Goal: Task Accomplishment & Management: Use online tool/utility

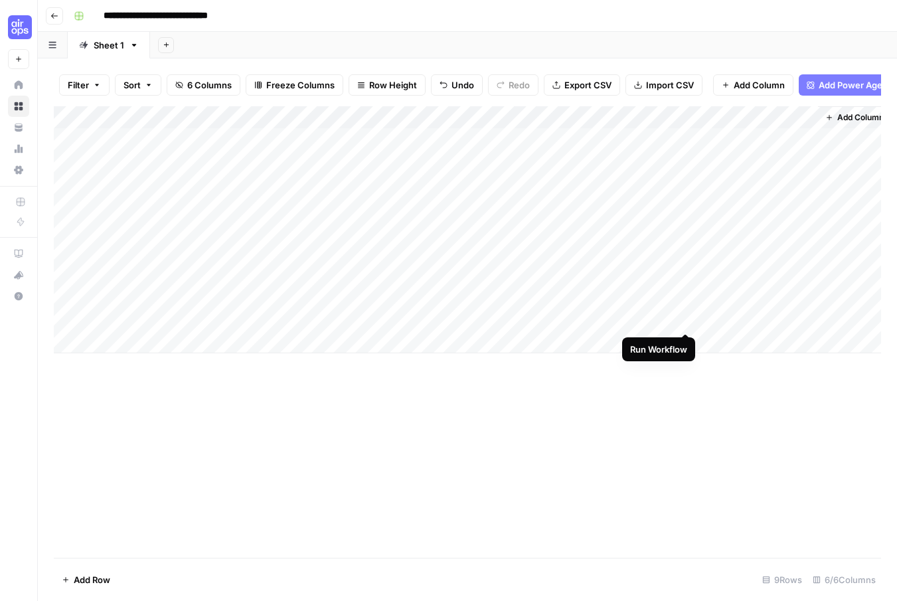
click at [687, 320] on div "Add Column" at bounding box center [467, 229] width 827 height 247
click at [681, 319] on div "Add Column" at bounding box center [467, 229] width 827 height 247
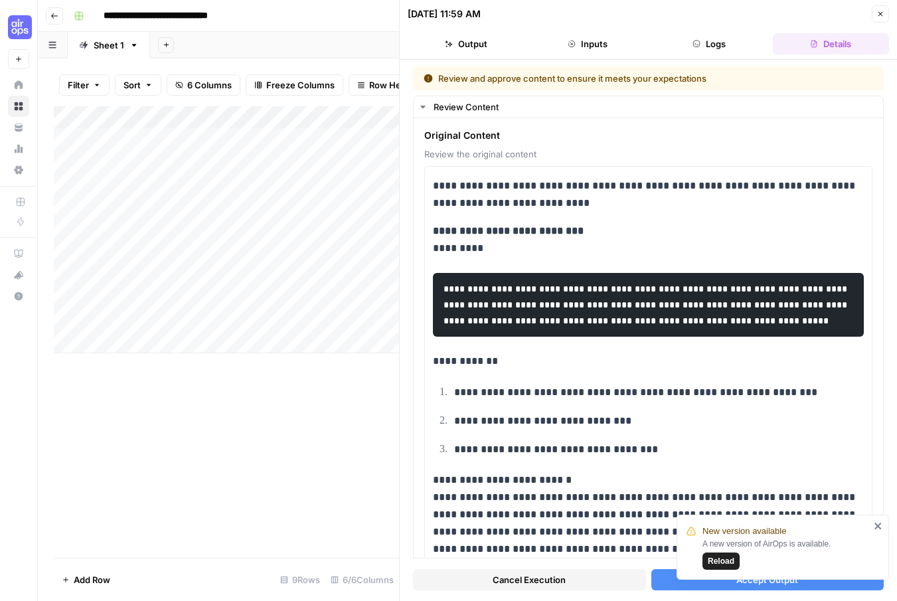
click at [730, 555] on span "Reload" at bounding box center [721, 561] width 27 height 12
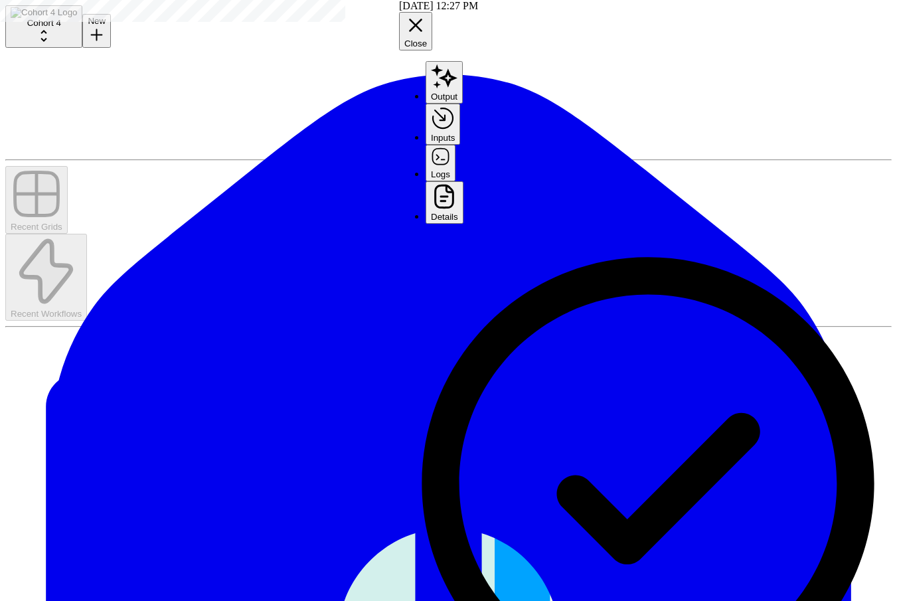
click at [422, 19] on icon "button" at bounding box center [415, 25] width 13 height 13
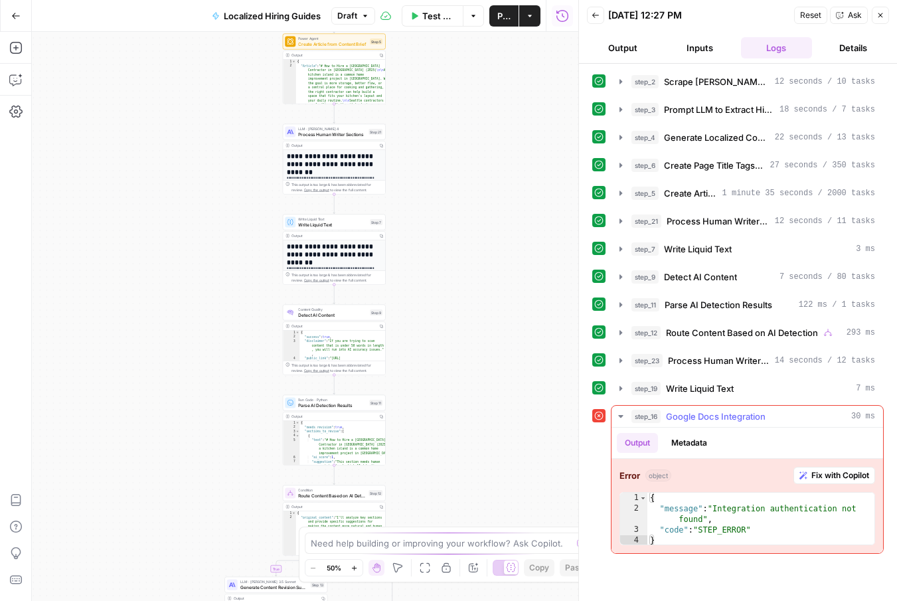
click at [828, 471] on span "Fix with Copilot" at bounding box center [840, 475] width 58 height 12
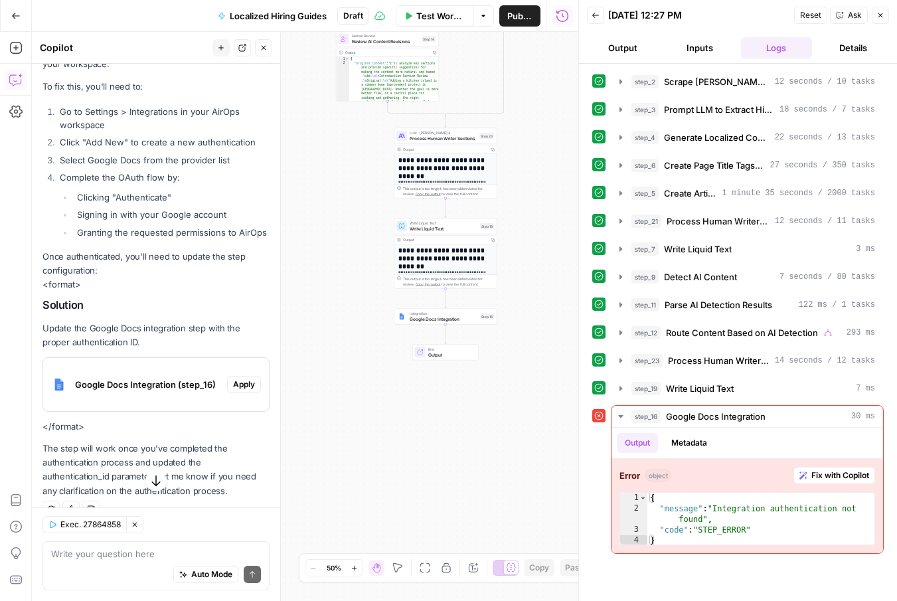
scroll to position [201, 0]
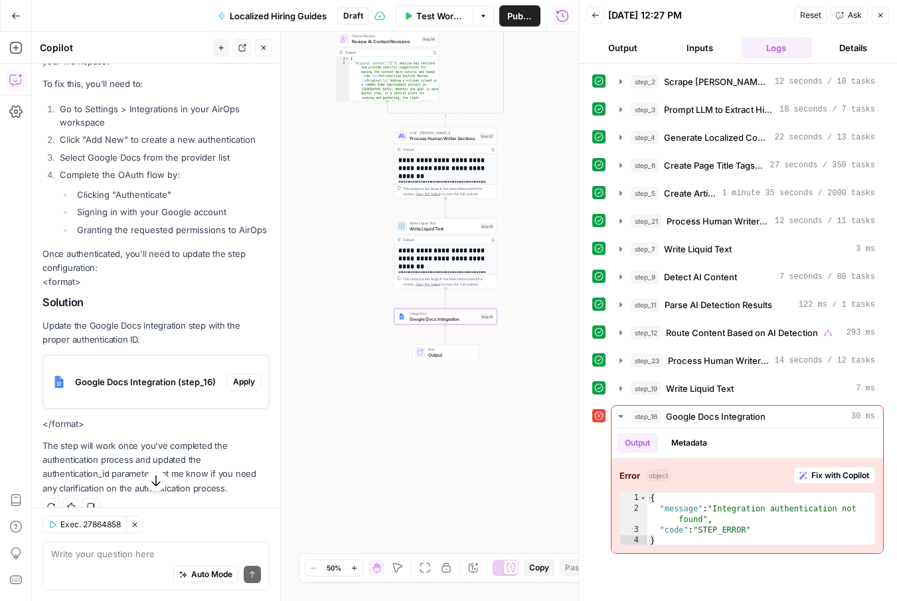
click at [234, 381] on span "Apply" at bounding box center [244, 382] width 22 height 12
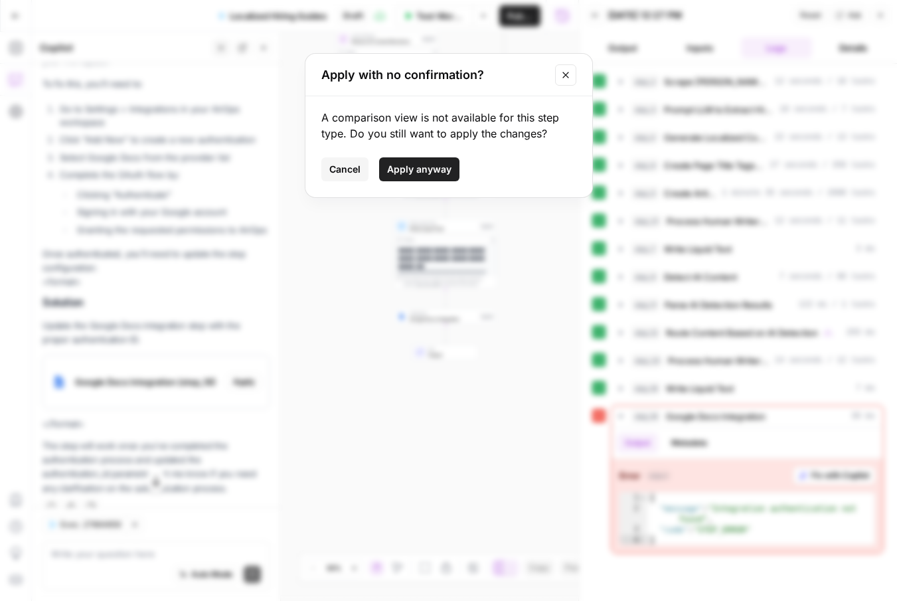
click at [561, 76] on icon "Close modal" at bounding box center [565, 75] width 11 height 11
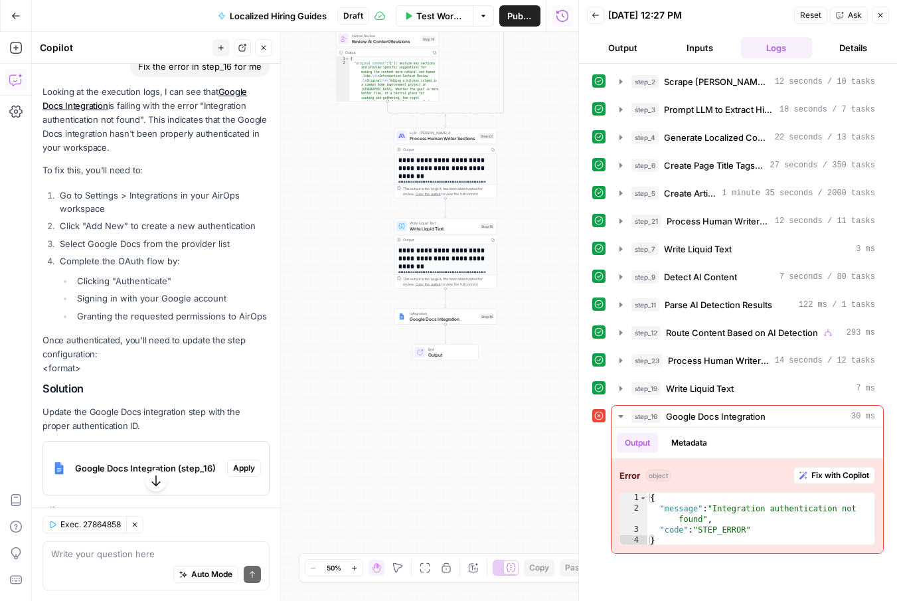
scroll to position [112, 0]
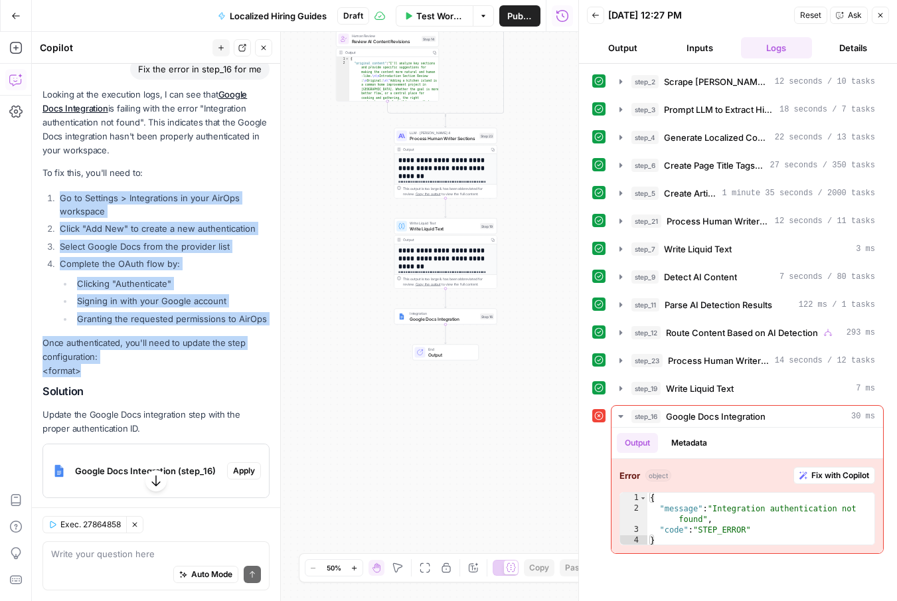
drag, startPoint x: 103, startPoint y: 371, endPoint x: 53, endPoint y: 185, distance: 192.5
click at [53, 185] on div "Looking at the execution logs, I can see that Google Docs Integration is failin…" at bounding box center [156, 336] width 227 height 497
copy div "Go to Settings > Integrations in your AirOps workspace Click "Add New" to creat…"
click at [444, 438] on div "**********" at bounding box center [305, 316] width 547 height 569
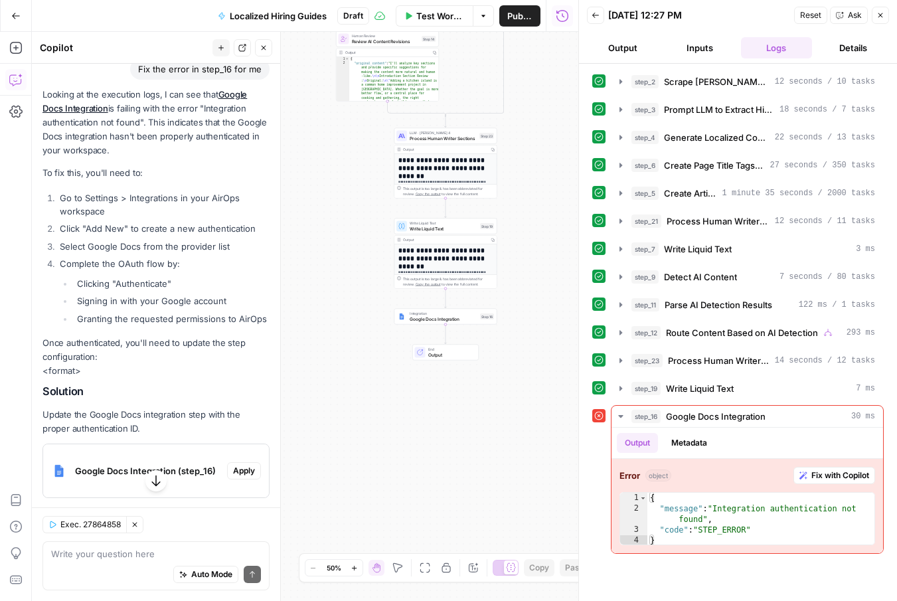
click at [196, 290] on ul "Clicking "Authenticate" Signing in with your Google account Granting the reques…" at bounding box center [165, 301] width 210 height 48
click at [13, 109] on icon "button" at bounding box center [15, 111] width 13 height 13
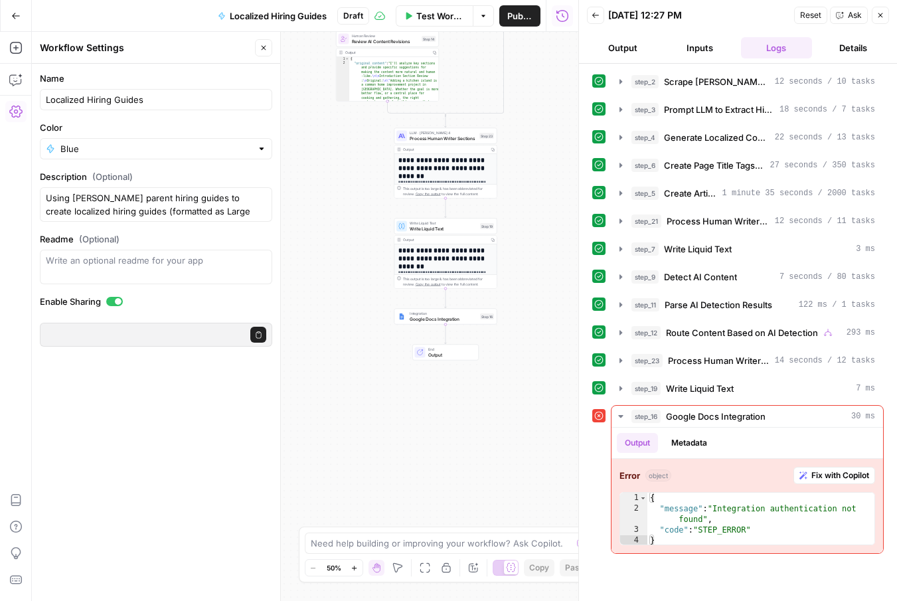
click at [16, 16] on icon "button" at bounding box center [15, 15] width 9 height 9
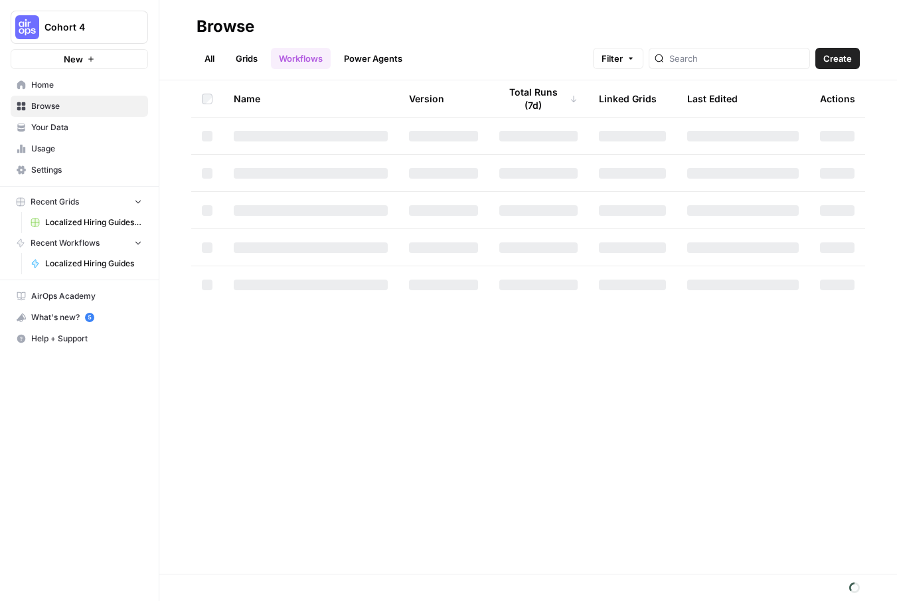
click at [54, 167] on span "Settings" at bounding box center [86, 170] width 111 height 12
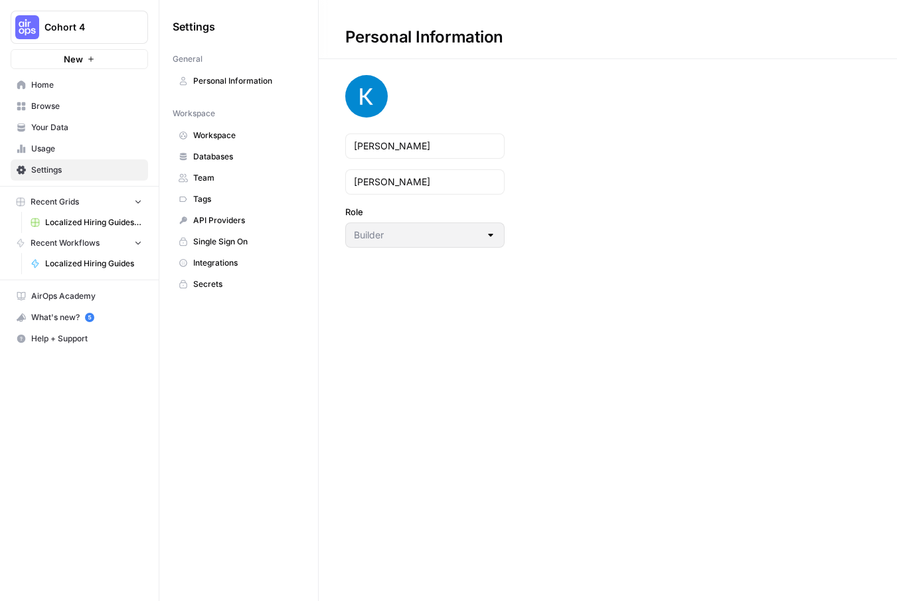
click at [242, 260] on span "Integrations" at bounding box center [246, 263] width 106 height 12
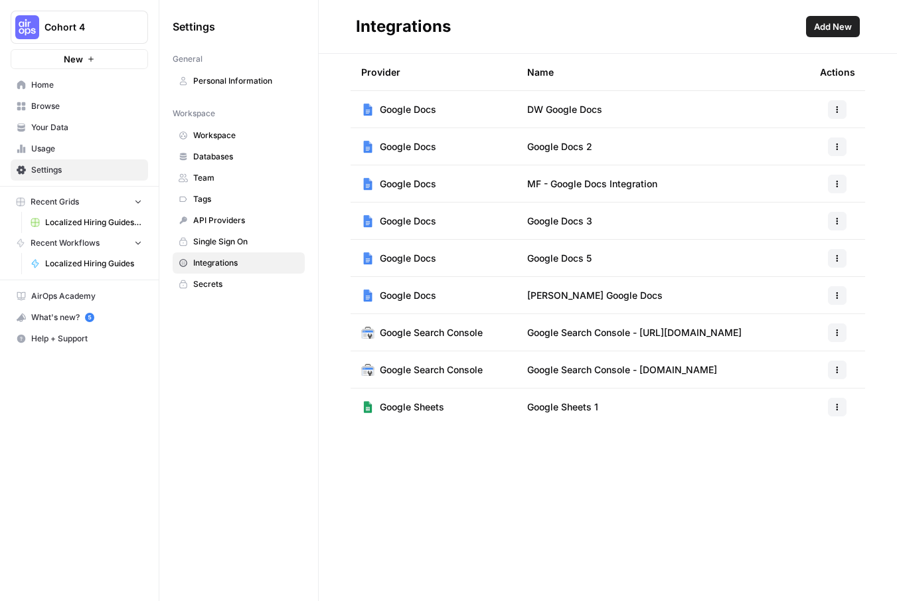
click at [541, 110] on span "DW Google Docs" at bounding box center [564, 109] width 75 height 13
click at [388, 85] on div "Provider" at bounding box center [380, 72] width 39 height 37
click at [404, 104] on span "Google Docs" at bounding box center [408, 109] width 56 height 13
click at [841, 27] on span "Add New" at bounding box center [833, 26] width 38 height 13
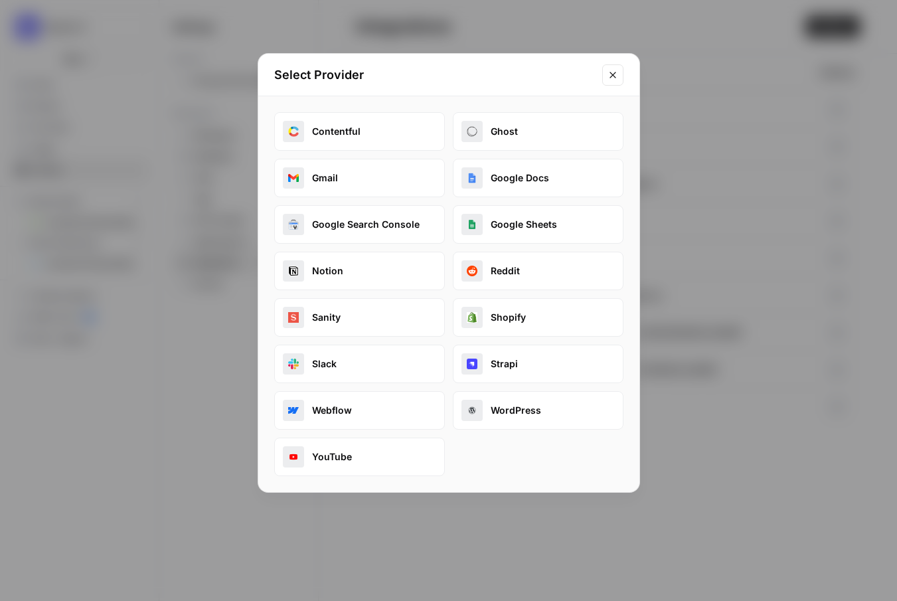
click at [543, 173] on button "Google Docs" at bounding box center [538, 178] width 171 height 39
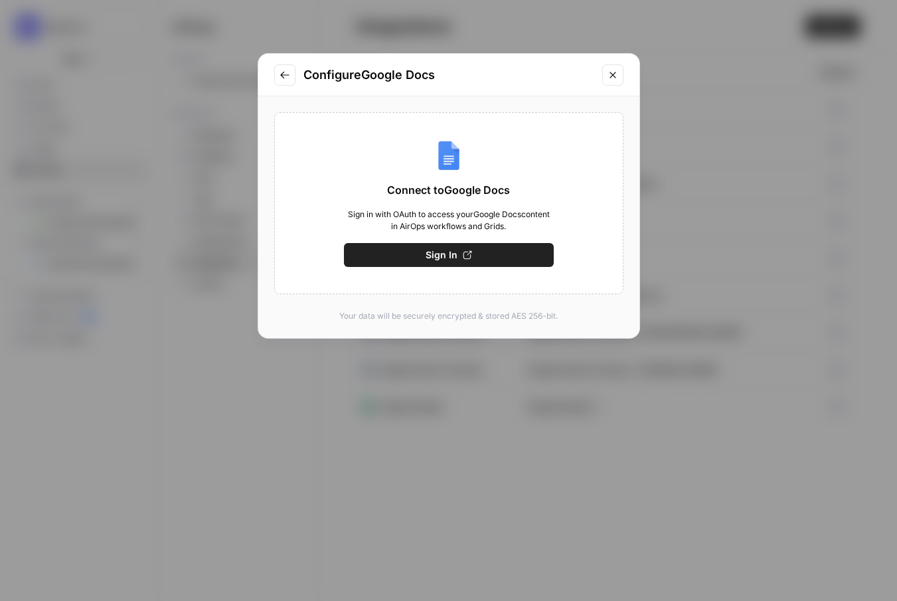
click at [476, 254] on button "Sign In" at bounding box center [449, 255] width 210 height 24
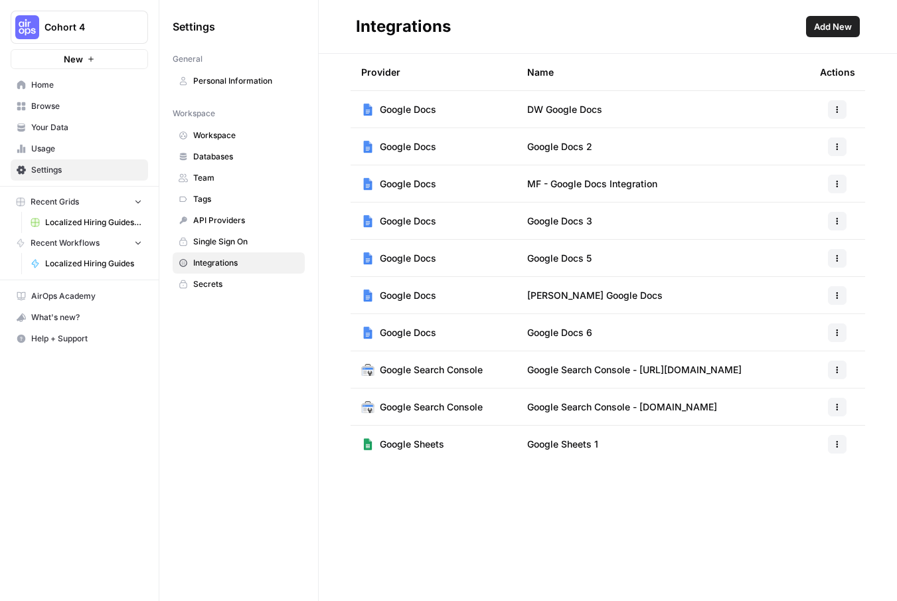
click at [68, 220] on span "Localized Hiring Guides Grid–V1" at bounding box center [93, 222] width 97 height 12
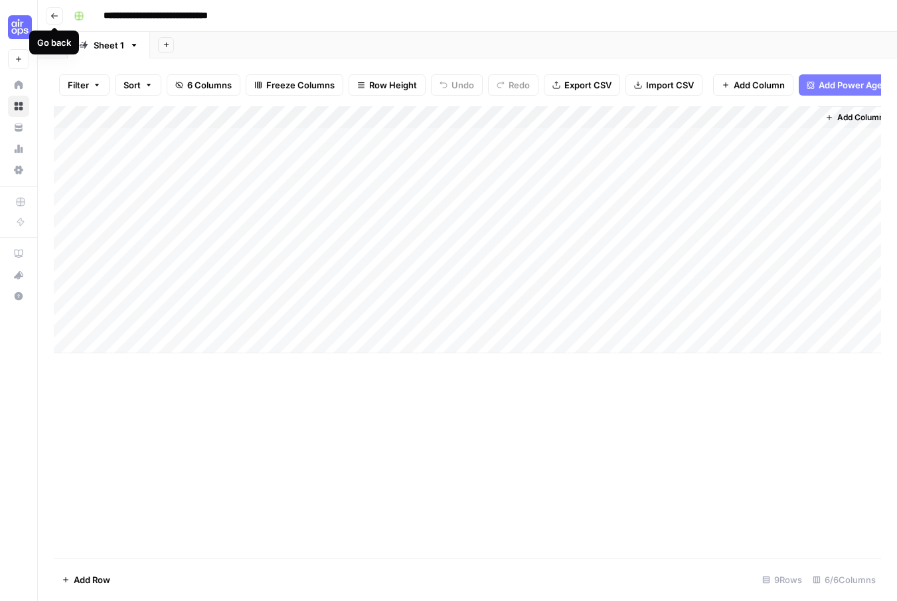
click at [54, 12] on icon "button" at bounding box center [54, 16] width 8 height 8
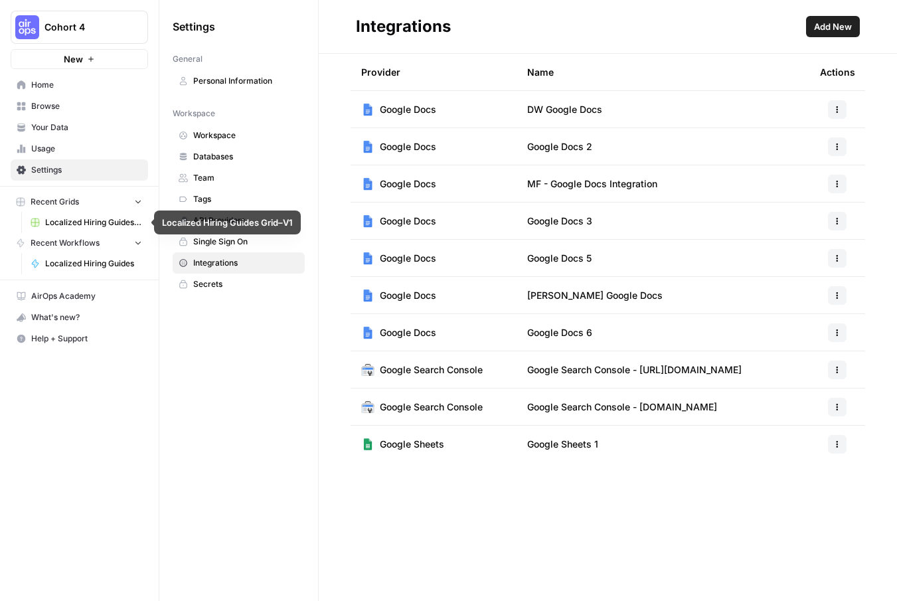
click at [83, 259] on span "Localized Hiring Guides" at bounding box center [93, 264] width 97 height 12
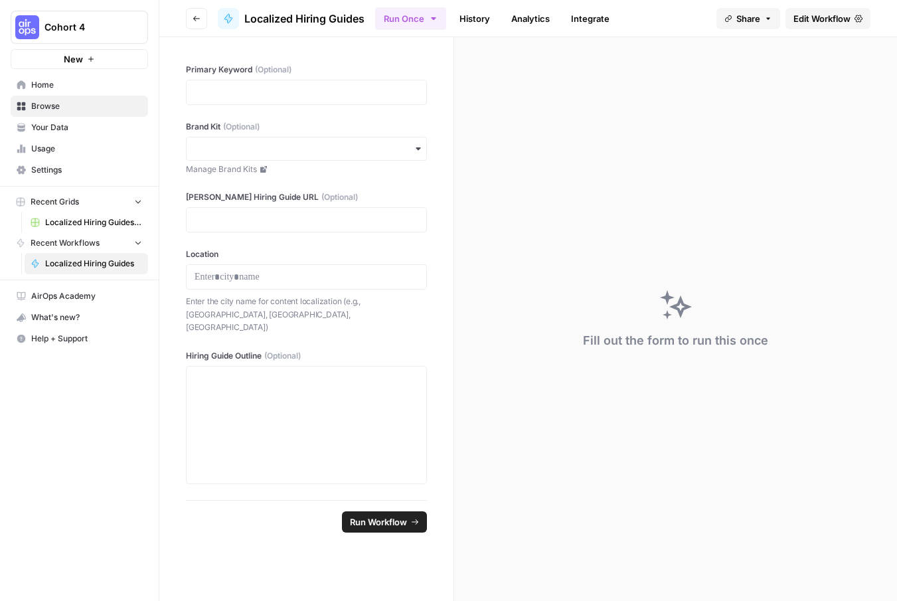
click at [831, 18] on span "Edit Workflow" at bounding box center [822, 18] width 57 height 13
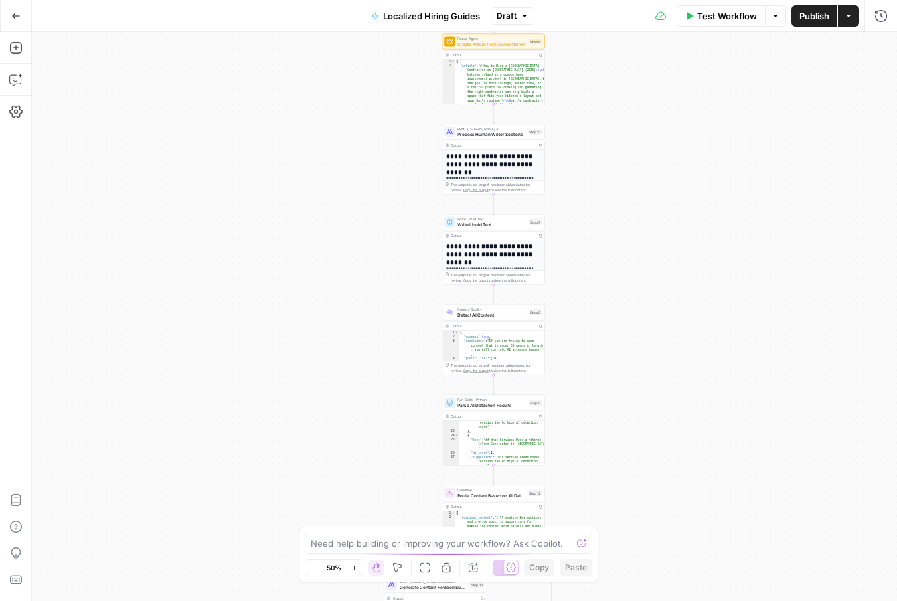
scroll to position [408, 0]
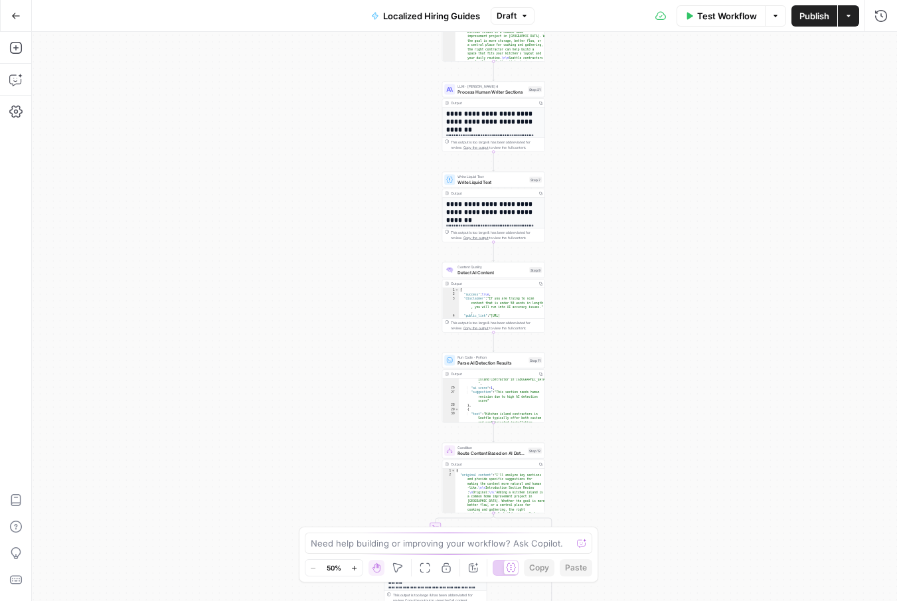
drag, startPoint x: 575, startPoint y: 453, endPoint x: 572, endPoint y: 298, distance: 154.7
click at [573, 298] on div "**********" at bounding box center [464, 316] width 865 height 569
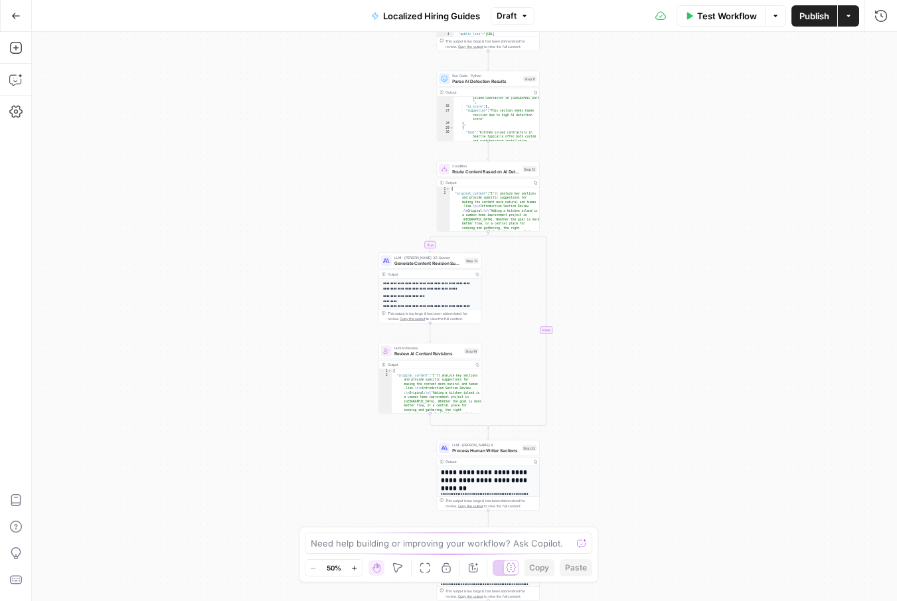
drag, startPoint x: 576, startPoint y: 405, endPoint x: 572, endPoint y: 190, distance: 215.2
click at [572, 190] on div "**********" at bounding box center [464, 316] width 865 height 569
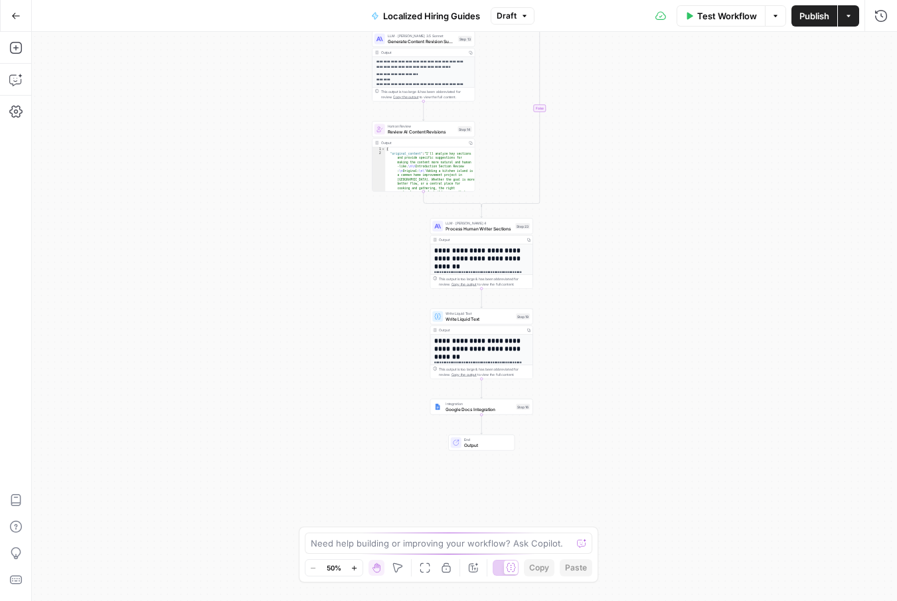
drag, startPoint x: 586, startPoint y: 379, endPoint x: 579, endPoint y: 203, distance: 176.1
click at [579, 203] on div "**********" at bounding box center [464, 316] width 865 height 569
click at [503, 409] on span "Google Docs Integration" at bounding box center [480, 409] width 68 height 7
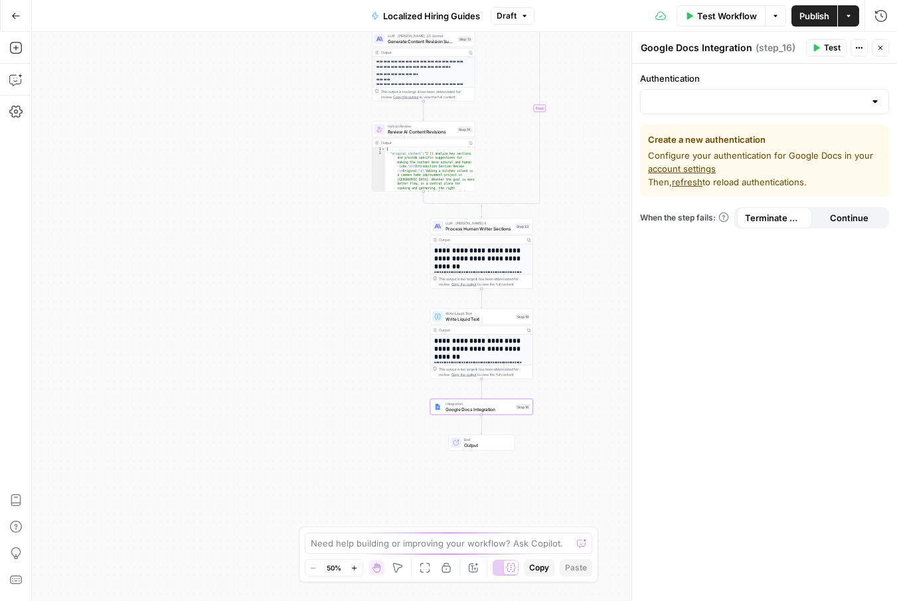
click at [881, 98] on div at bounding box center [764, 101] width 249 height 25
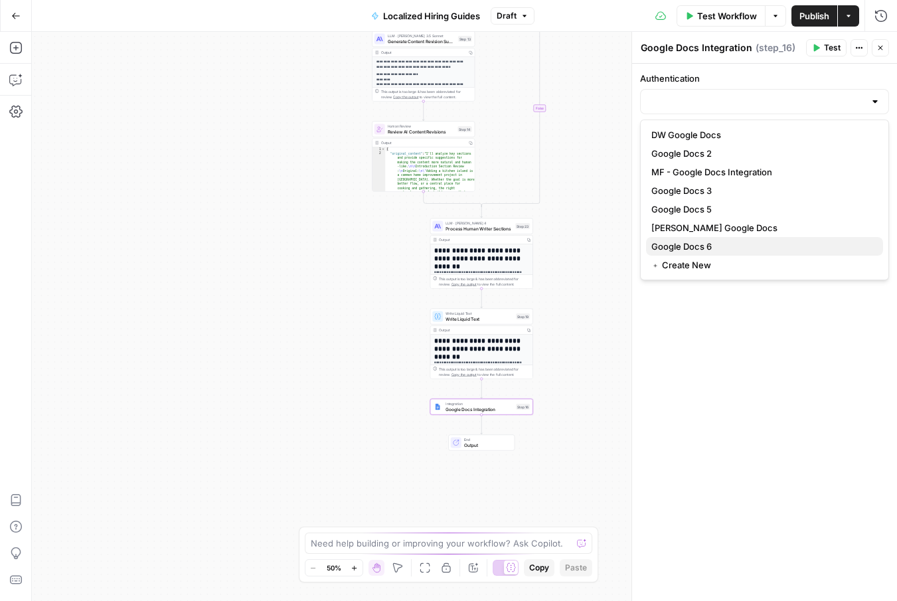
click at [776, 243] on span "Google Docs 6" at bounding box center [761, 246] width 221 height 13
type input "Google Docs 6"
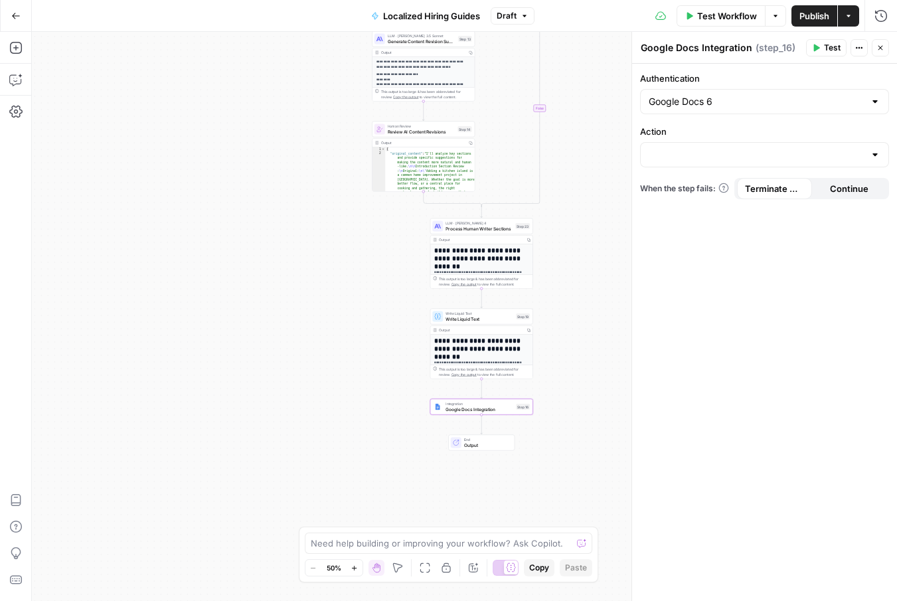
click at [871, 155] on div at bounding box center [875, 154] width 11 height 13
click at [829, 185] on span "Create Document" at bounding box center [761, 187] width 221 height 13
type input "Create Document"
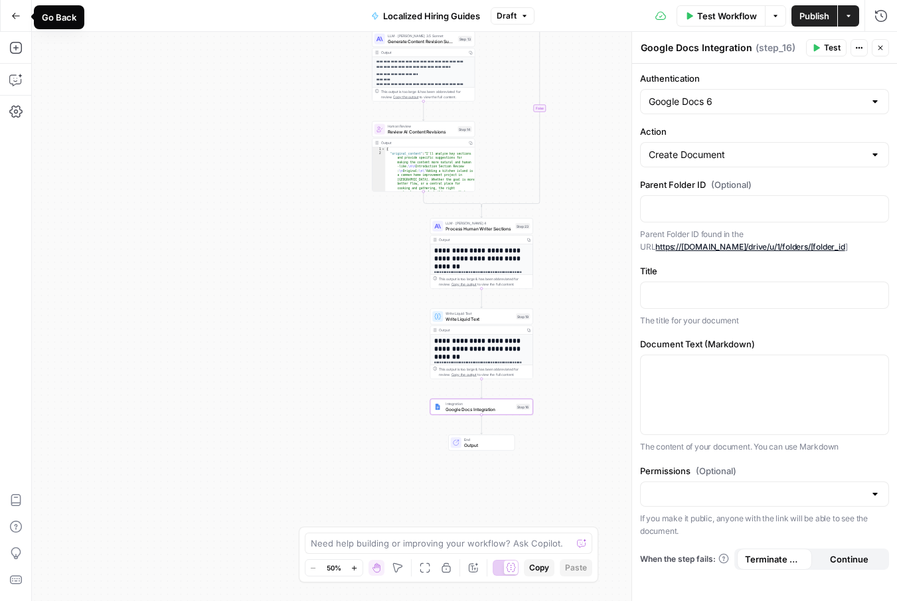
click at [17, 17] on icon "button" at bounding box center [15, 15] width 9 height 9
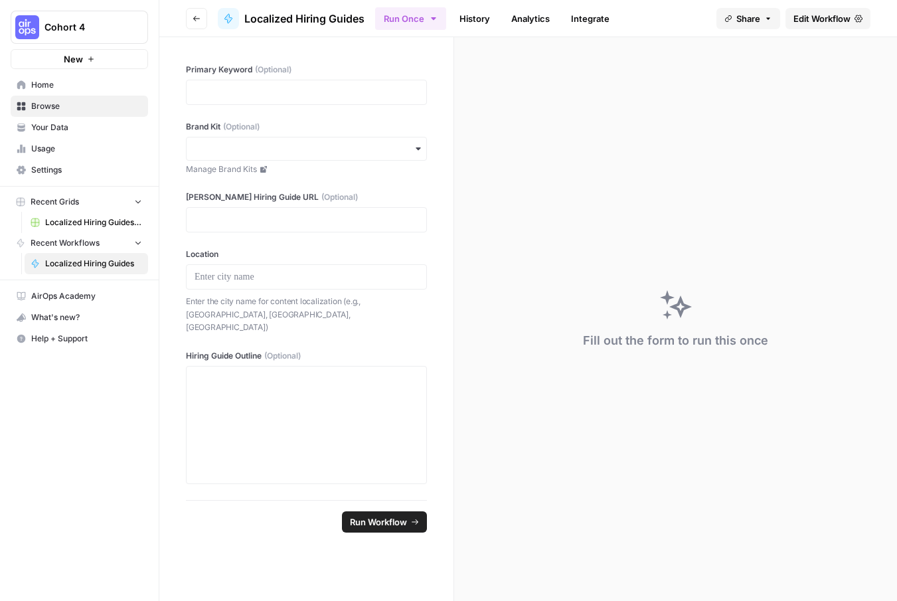
click at [39, 80] on span "Home" at bounding box center [86, 85] width 111 height 12
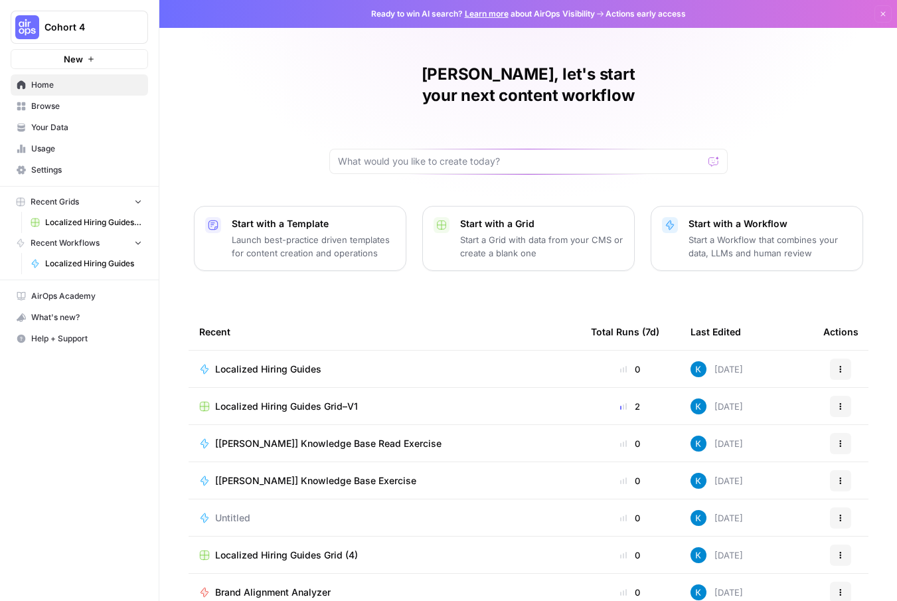
click at [107, 173] on span "Settings" at bounding box center [86, 170] width 111 height 12
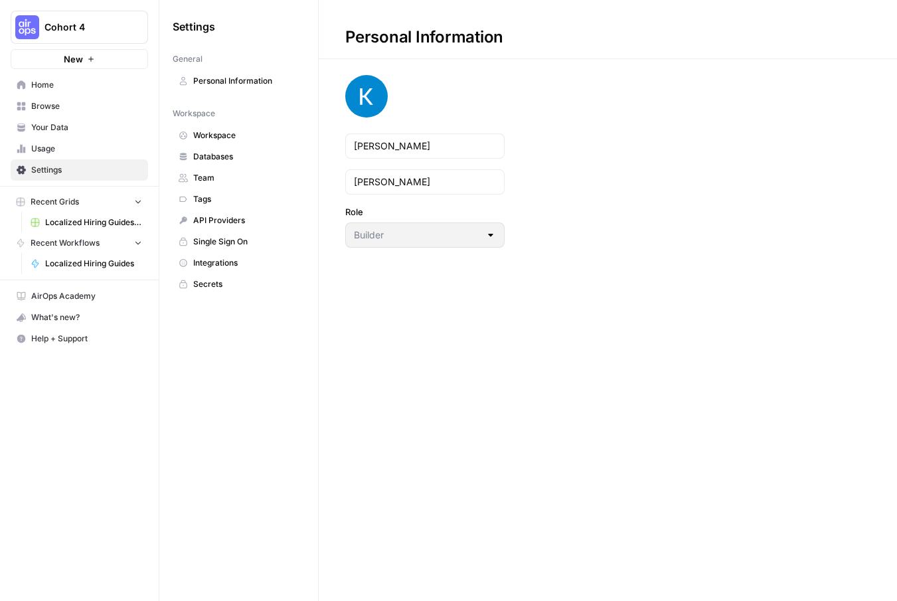
click at [204, 263] on span "Integrations" at bounding box center [246, 263] width 106 height 12
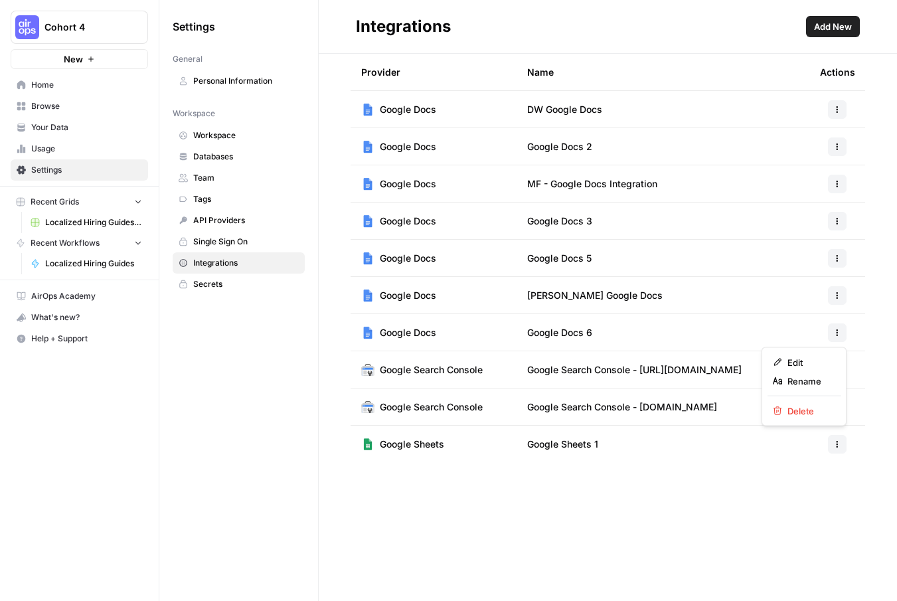
click at [837, 329] on icon "button" at bounding box center [838, 330] width 2 height 2
click at [811, 357] on span "Edit" at bounding box center [809, 362] width 43 height 13
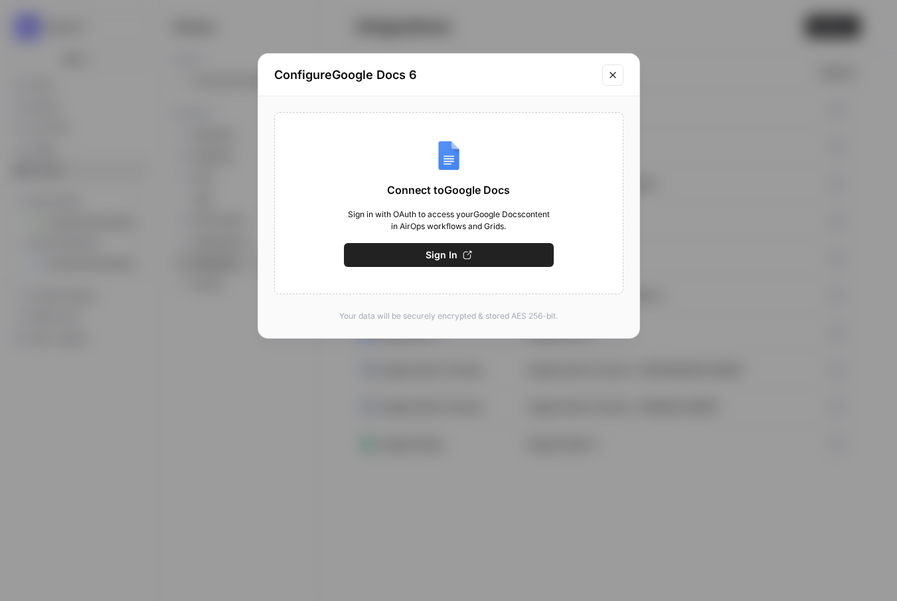
click at [478, 253] on button "Sign In" at bounding box center [449, 255] width 210 height 24
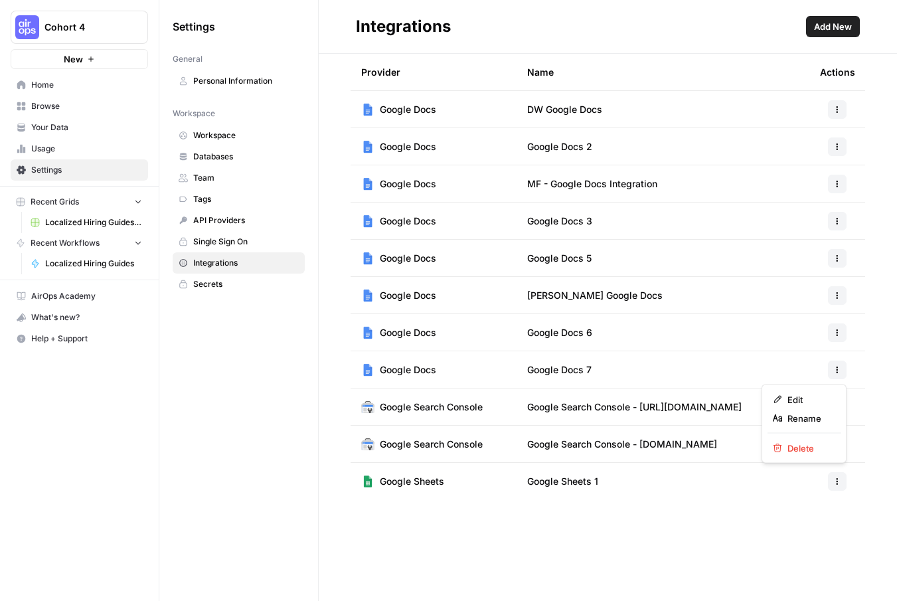
click at [839, 366] on icon "button" at bounding box center [837, 370] width 8 height 8
click at [815, 418] on span "Rename" at bounding box center [809, 418] width 43 height 13
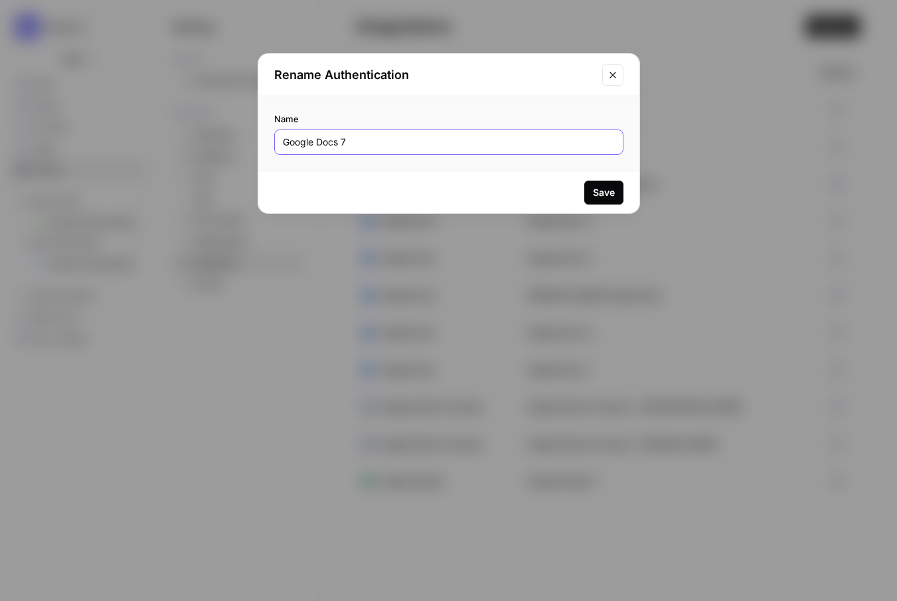
drag, startPoint x: 341, startPoint y: 142, endPoint x: 230, endPoint y: 142, distance: 110.2
click at [230, 142] on div "Rename Authentication Name Google Docs 7 Save" at bounding box center [448, 300] width 897 height 601
type input "[PERSON_NAME] Google Doc Integration"
click at [602, 185] on button "Save" at bounding box center [603, 193] width 39 height 24
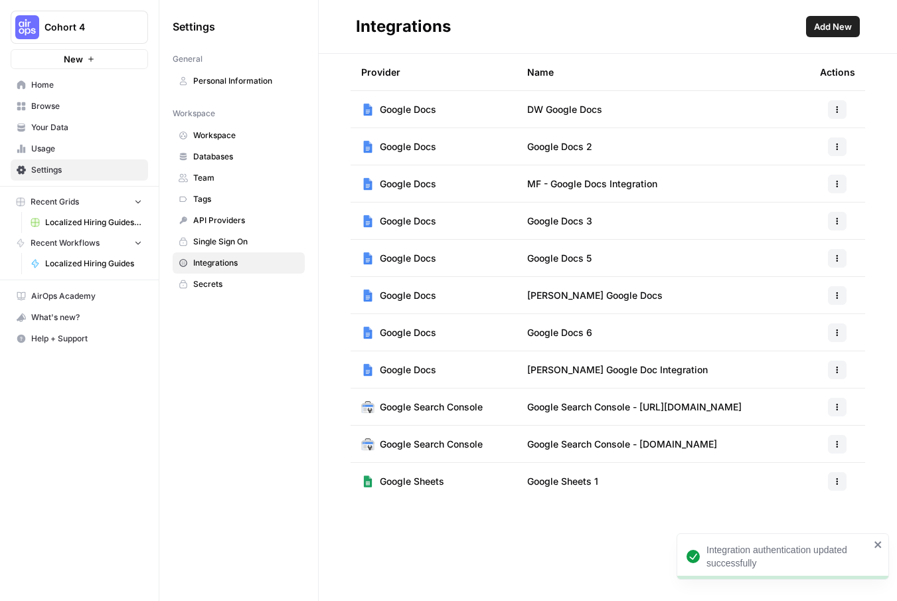
click at [98, 264] on span "Localized Hiring Guides" at bounding box center [93, 264] width 97 height 12
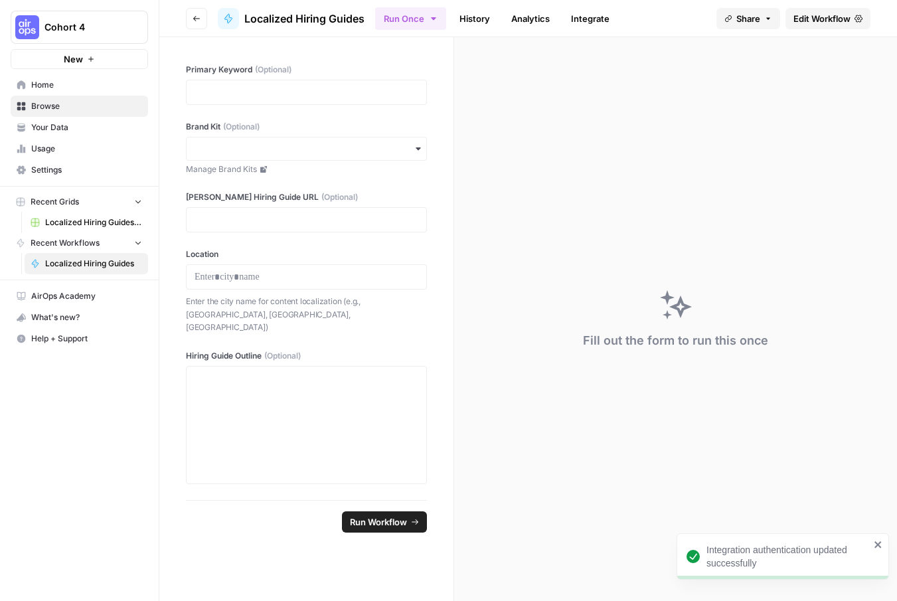
click at [826, 18] on span "Edit Workflow" at bounding box center [822, 18] width 57 height 13
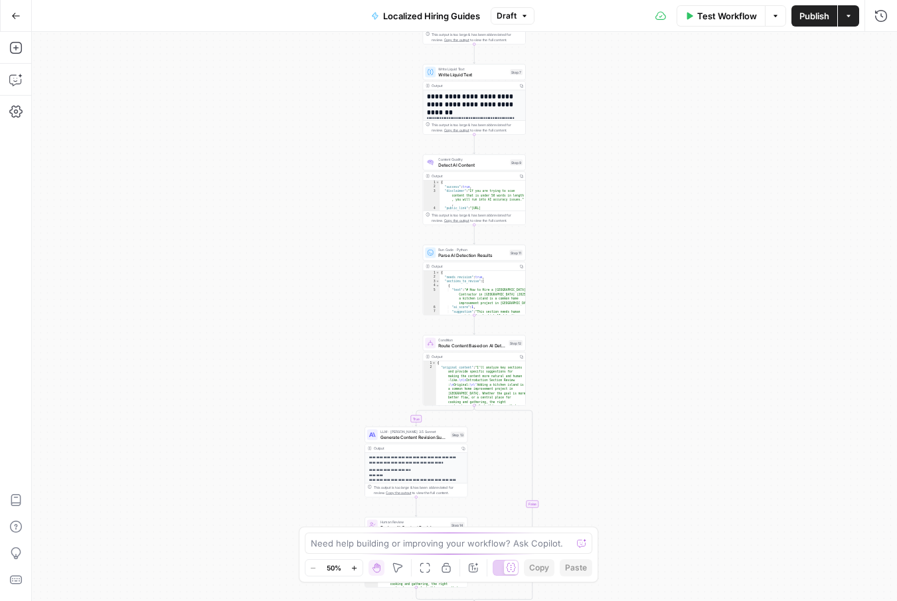
drag, startPoint x: 612, startPoint y: 450, endPoint x: 593, endPoint y: 250, distance: 200.8
click at [593, 250] on div "**********" at bounding box center [464, 316] width 865 height 569
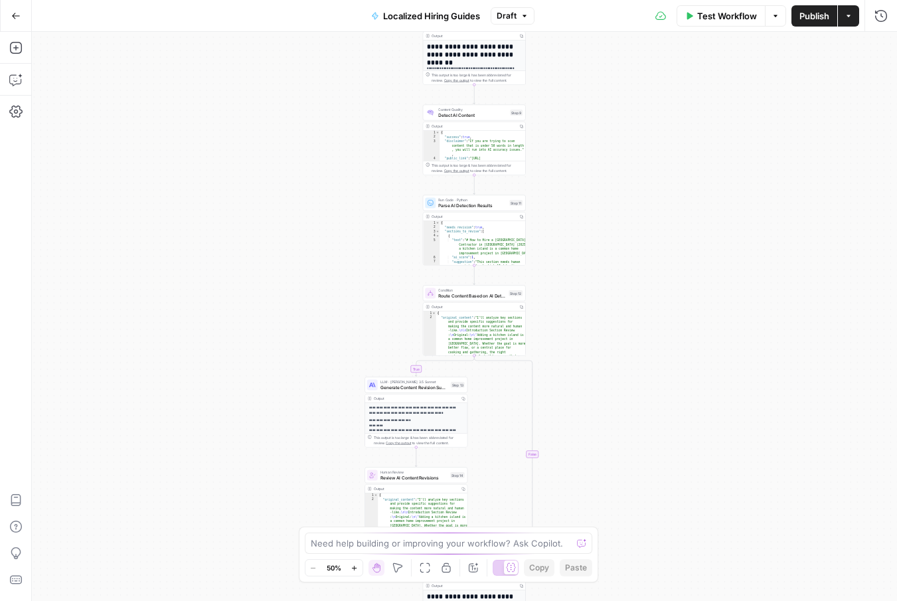
drag, startPoint x: 602, startPoint y: 404, endPoint x: 590, endPoint y: 242, distance: 161.8
click at [590, 244] on div "**********" at bounding box center [464, 316] width 865 height 569
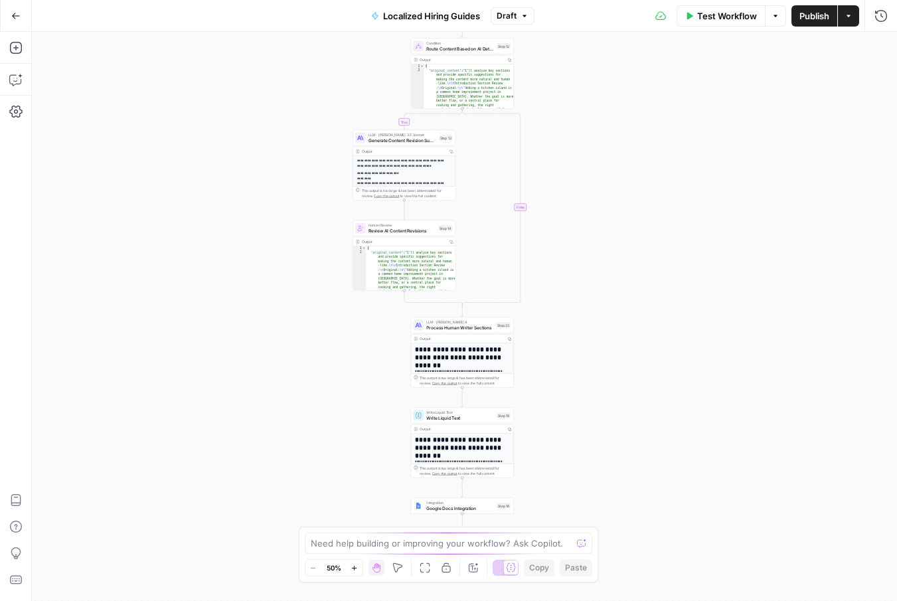
drag, startPoint x: 594, startPoint y: 426, endPoint x: 594, endPoint y: 305, distance: 120.2
click at [594, 306] on div "**********" at bounding box center [464, 316] width 865 height 569
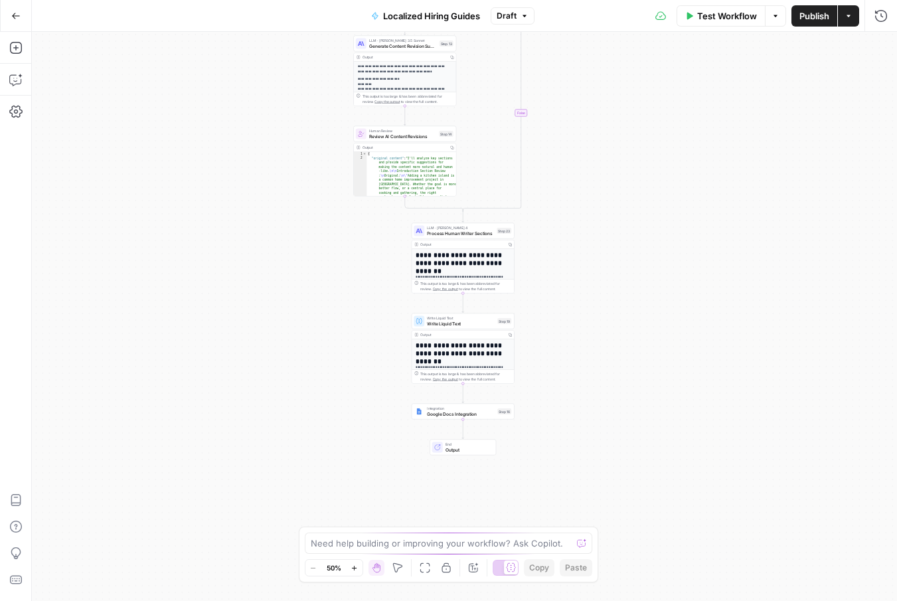
drag, startPoint x: 594, startPoint y: 445, endPoint x: 594, endPoint y: 383, distance: 62.4
click at [594, 383] on div "**********" at bounding box center [464, 316] width 865 height 569
click at [486, 413] on span "Google Docs Integration" at bounding box center [461, 413] width 68 height 7
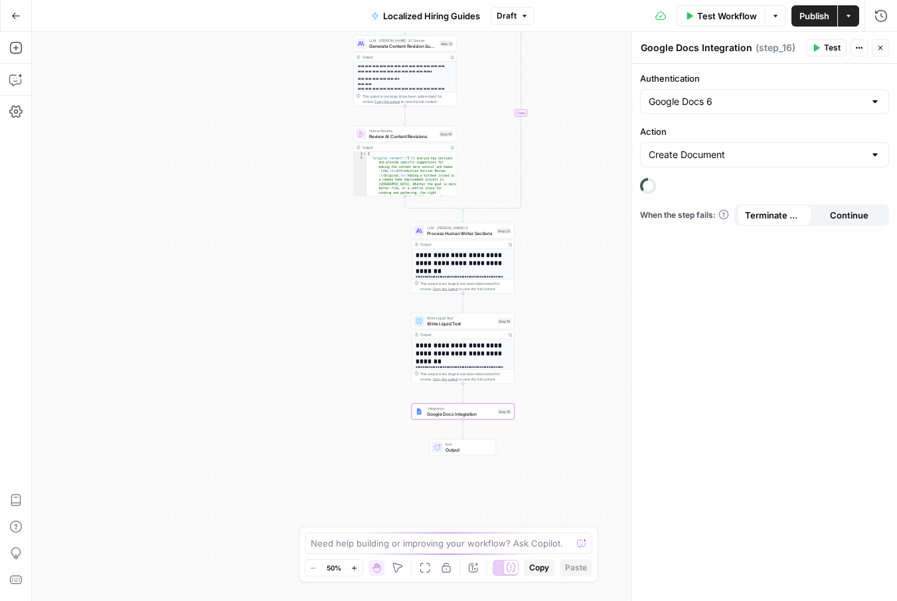
click at [875, 100] on div at bounding box center [875, 101] width 11 height 13
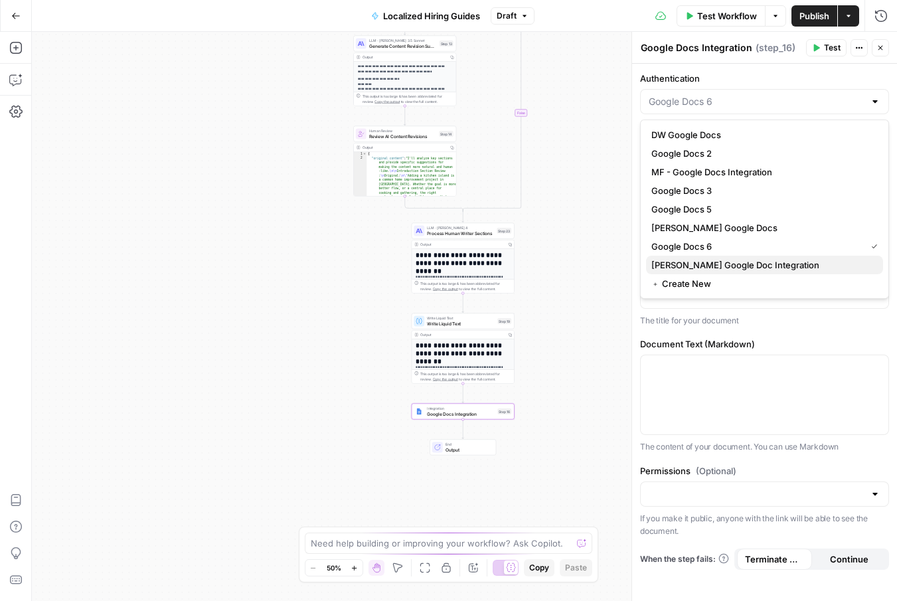
click at [730, 264] on span "Pacheco Google Doc Integration" at bounding box center [761, 264] width 221 height 13
type input "Pacheco Google Doc Integration"
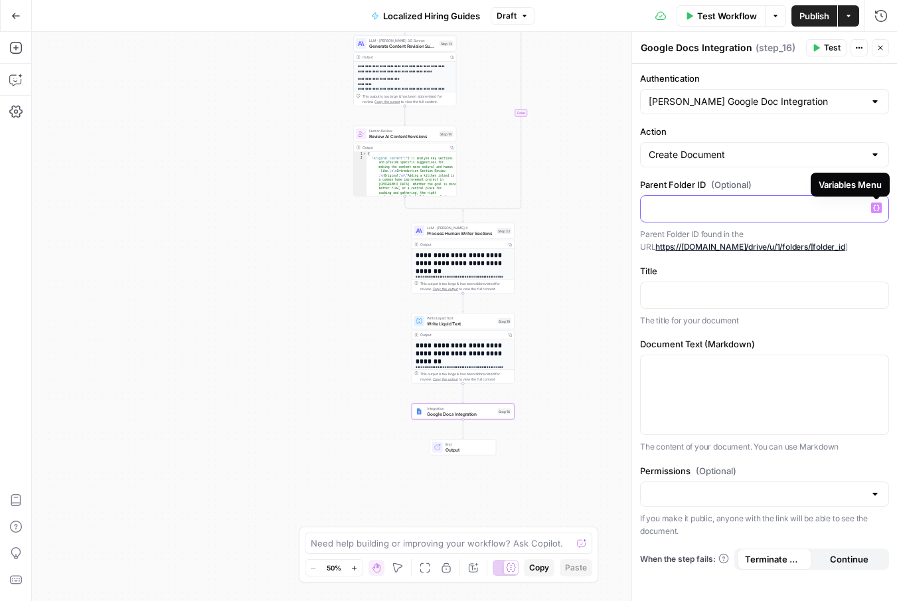
click at [877, 210] on icon "button" at bounding box center [876, 208] width 7 height 7
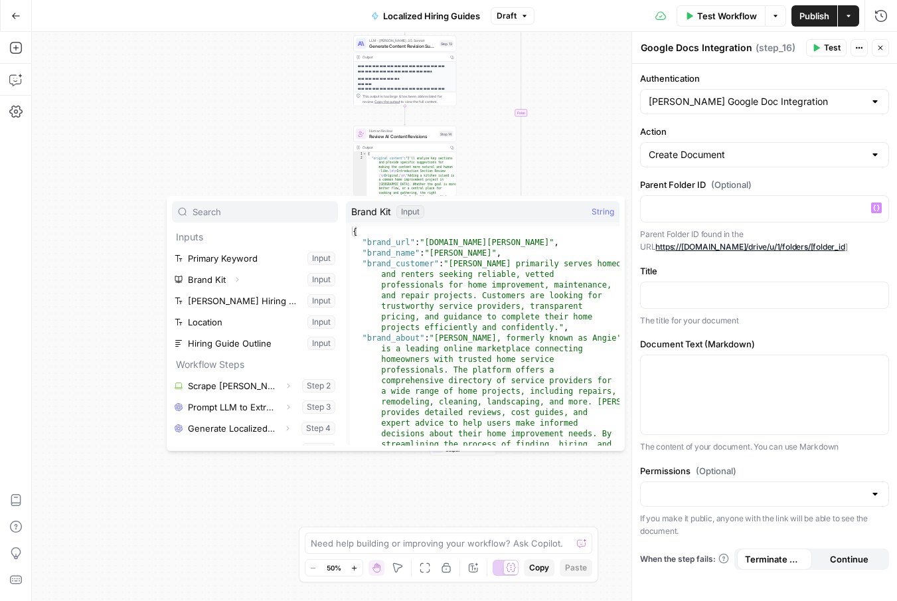
click at [806, 183] on label "Parent Folder ID (Optional)" at bounding box center [764, 184] width 249 height 13
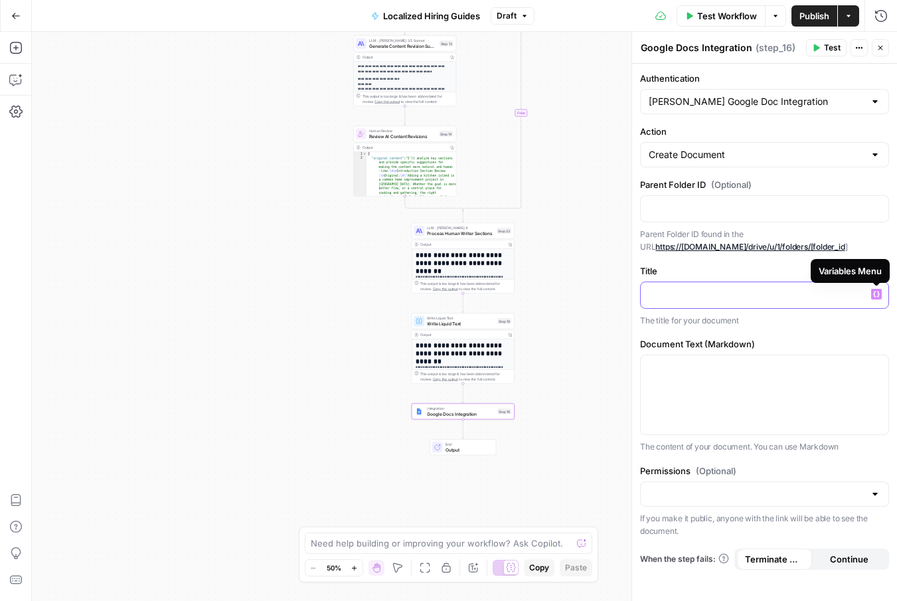
click at [877, 295] on icon "button" at bounding box center [876, 294] width 7 height 7
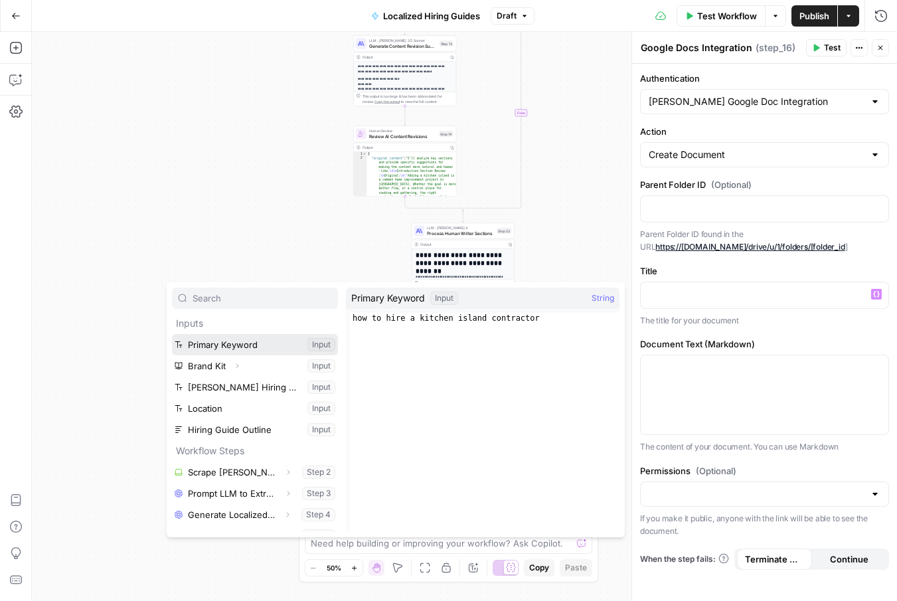
click at [270, 341] on button "Select variable Primary Keyword" at bounding box center [255, 344] width 166 height 21
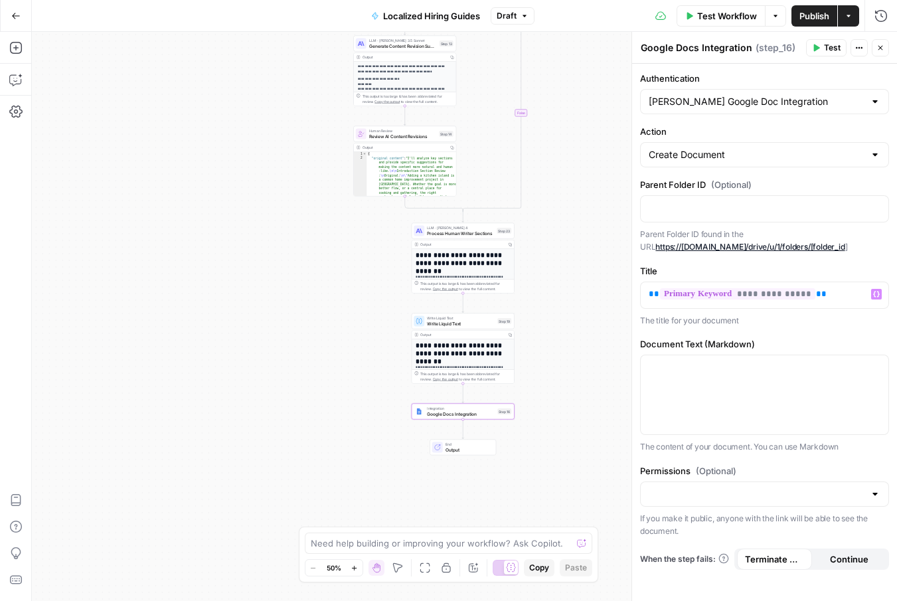
click at [873, 493] on div at bounding box center [875, 493] width 11 height 13
click at [786, 530] on span "Private" at bounding box center [761, 527] width 221 height 13
type input "Private"
click at [847, 460] on div "**********" at bounding box center [764, 332] width 265 height 537
click at [821, 43] on button "Test" at bounding box center [826, 47] width 41 height 17
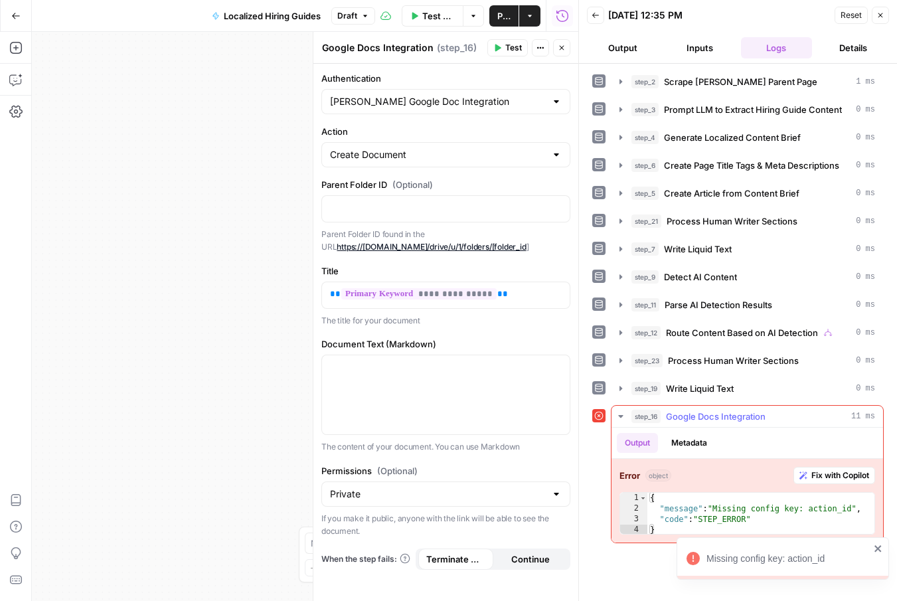
click at [849, 475] on span "Fix with Copilot" at bounding box center [840, 475] width 58 height 12
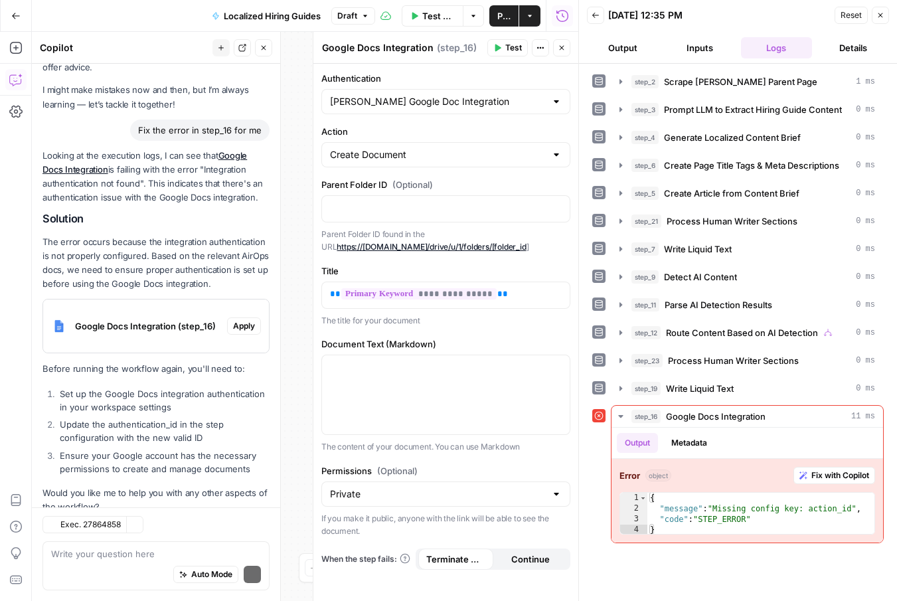
scroll to position [89, 0]
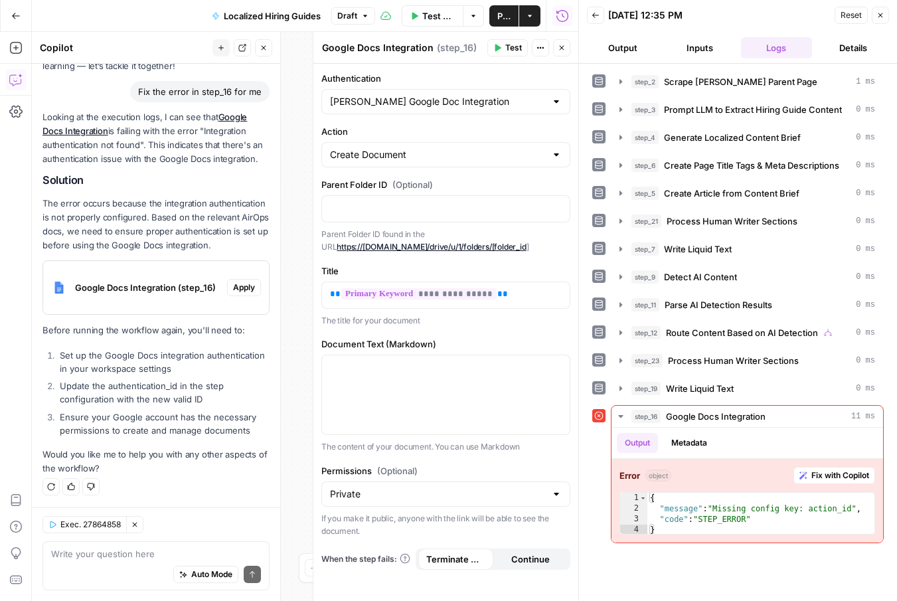
click at [241, 287] on span "Apply" at bounding box center [244, 288] width 22 height 12
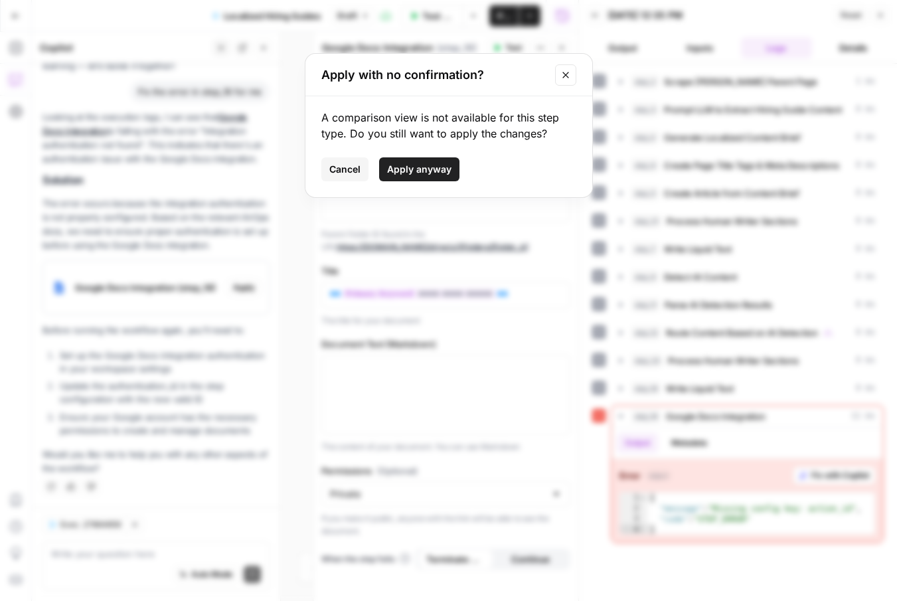
click at [424, 174] on span "Apply anyway" at bounding box center [419, 169] width 64 height 13
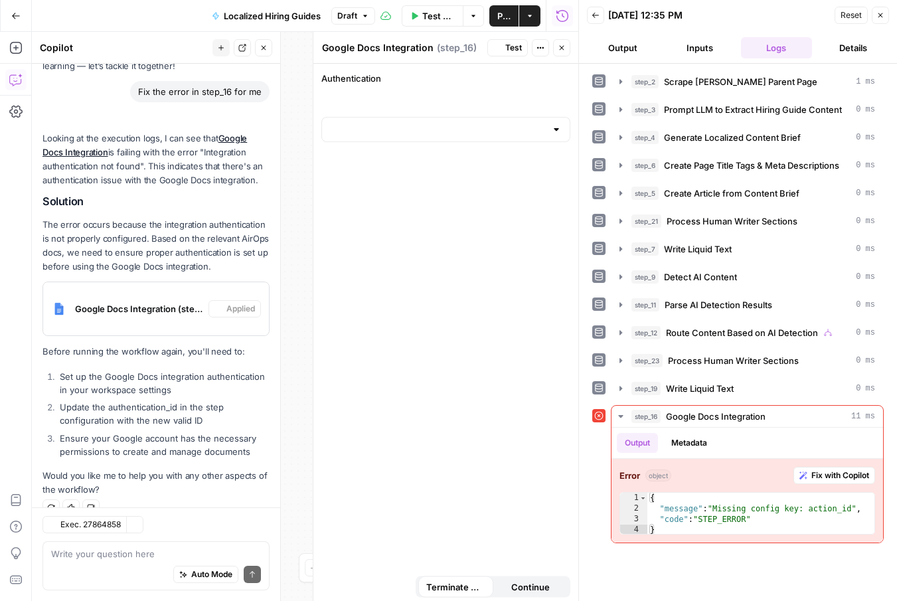
scroll to position [110, 0]
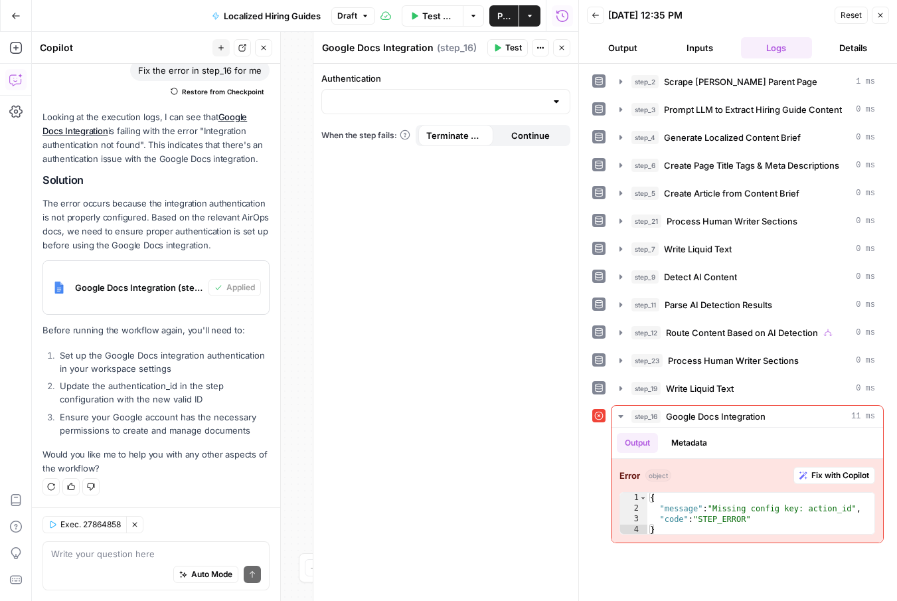
click at [555, 100] on div at bounding box center [556, 101] width 11 height 13
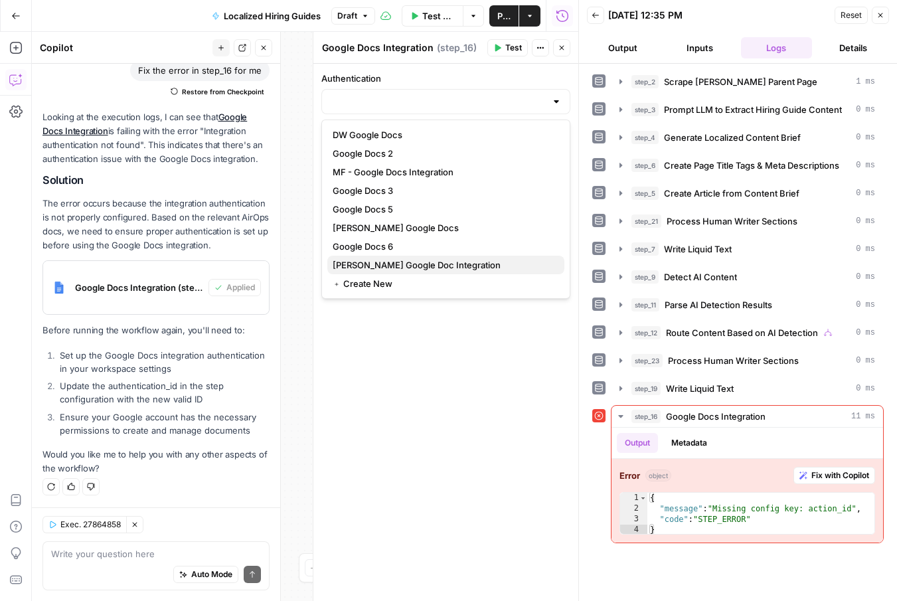
click at [404, 259] on span "Pacheco Google Doc Integration" at bounding box center [443, 264] width 221 height 13
type input "Pacheco Google Doc Integration"
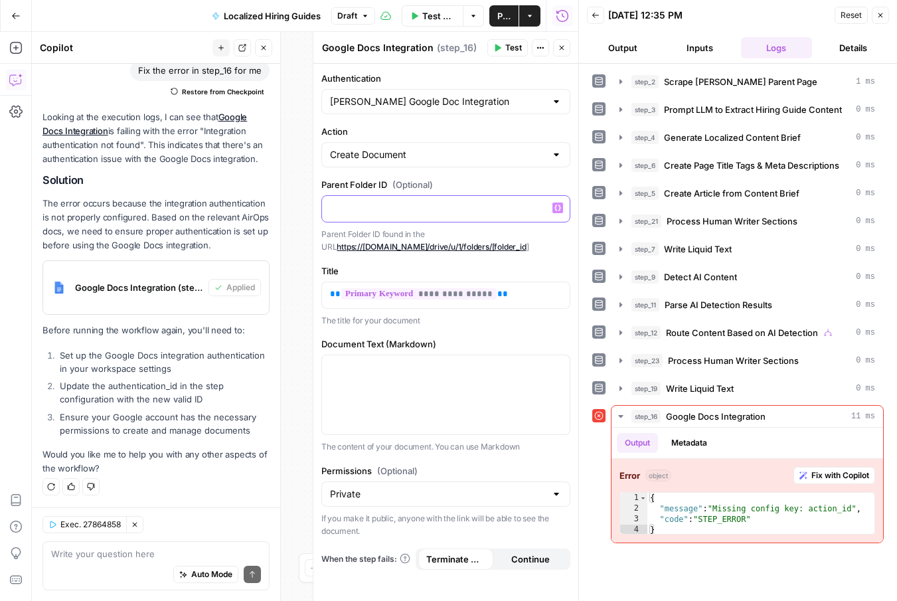
click at [399, 202] on p at bounding box center [446, 207] width 232 height 13
click at [478, 175] on div "**********" at bounding box center [445, 332] width 265 height 537
click at [502, 46] on button "Test" at bounding box center [507, 47] width 41 height 17
click at [553, 155] on div at bounding box center [556, 154] width 11 height 13
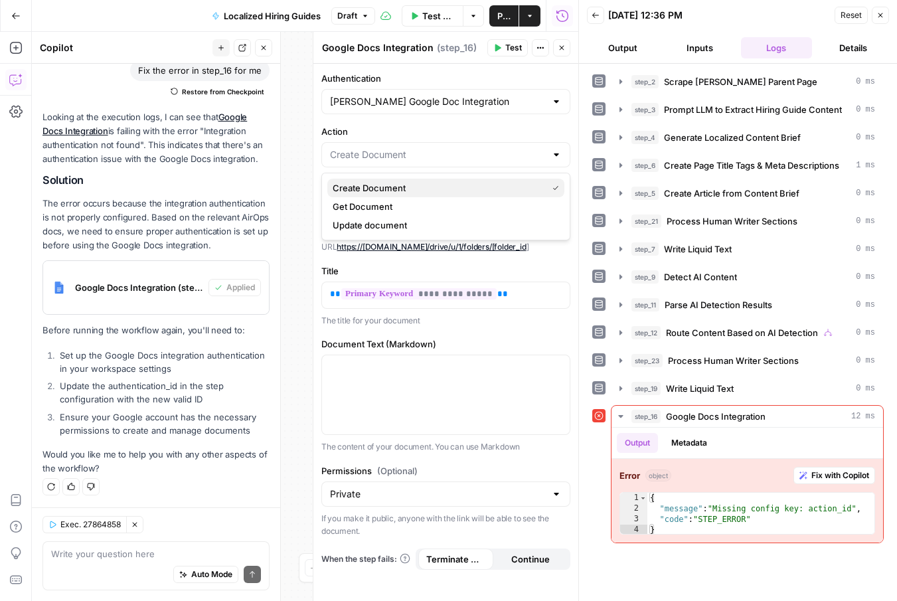
click at [369, 183] on span "Create Document" at bounding box center [437, 187] width 209 height 13
type input "Create Document"
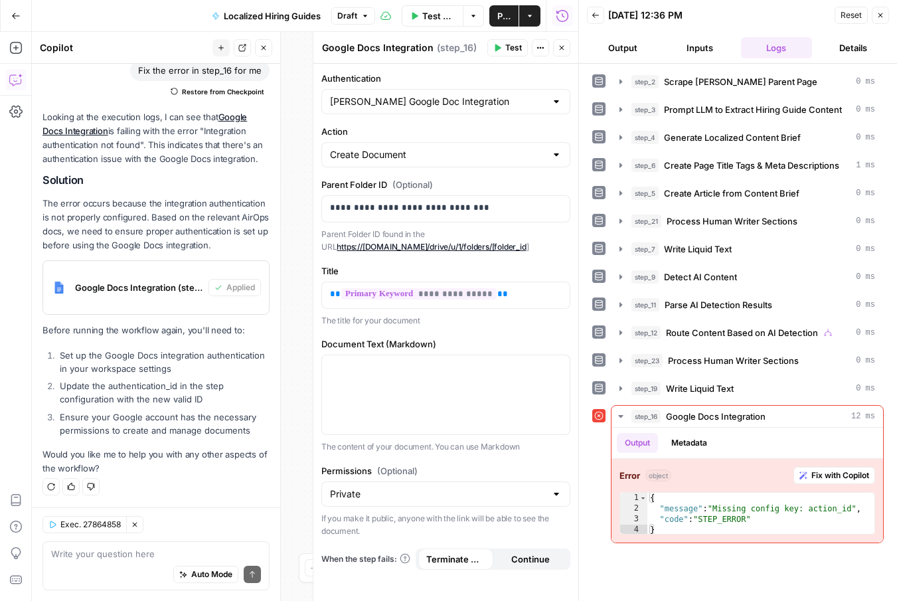
click at [449, 131] on label "Action" at bounding box center [445, 131] width 249 height 13
click at [449, 148] on input "Create Document" at bounding box center [438, 154] width 216 height 13
type input "Create Document"
click at [454, 128] on label "Action" at bounding box center [445, 131] width 249 height 13
click at [454, 148] on input "Create Document" at bounding box center [438, 154] width 216 height 13
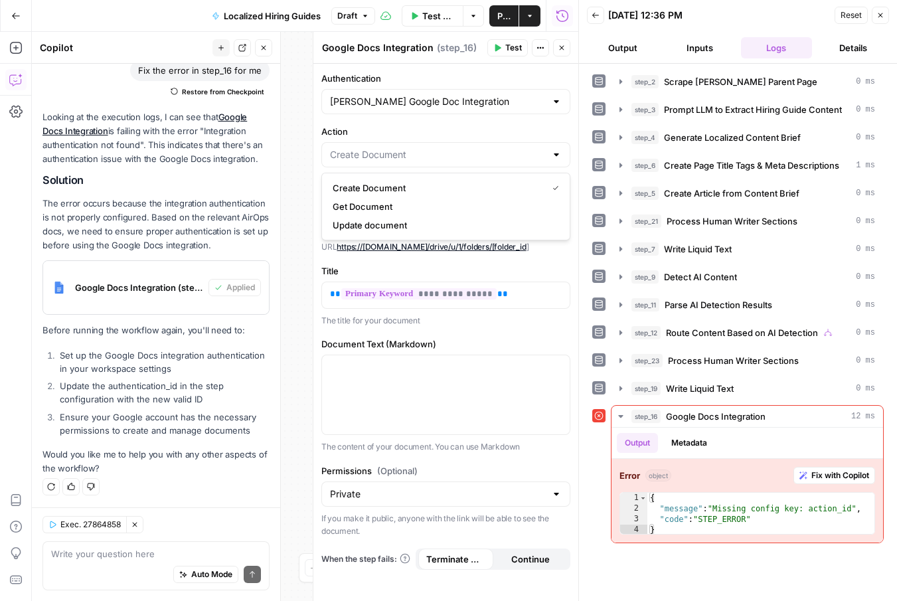
click at [408, 189] on span "Create Document" at bounding box center [437, 187] width 209 height 13
type input "Create Document"
click at [877, 17] on icon "button" at bounding box center [881, 15] width 8 height 8
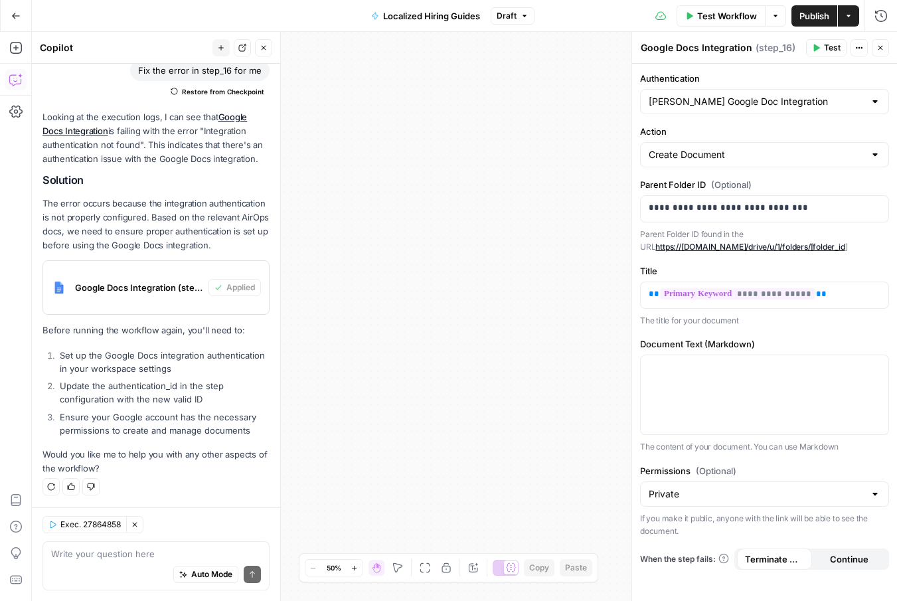
click at [819, 48] on icon "button" at bounding box center [816, 48] width 8 height 8
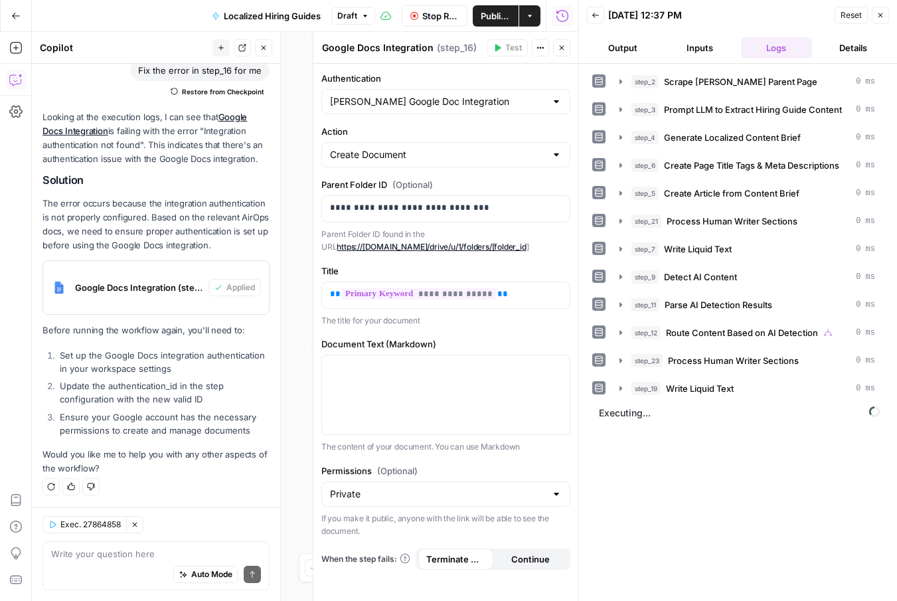
scroll to position [110, 0]
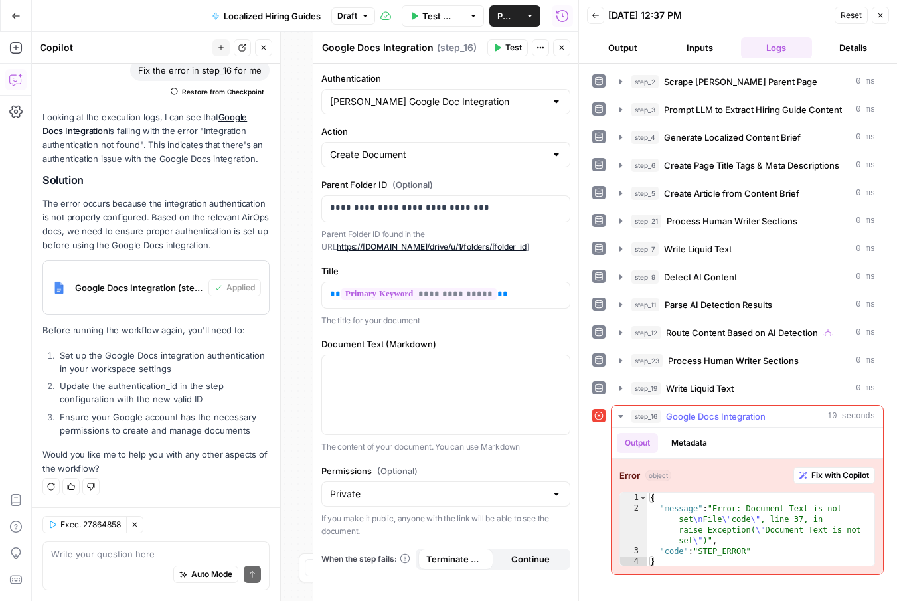
click at [839, 476] on span "Fix with Copilot" at bounding box center [840, 475] width 58 height 12
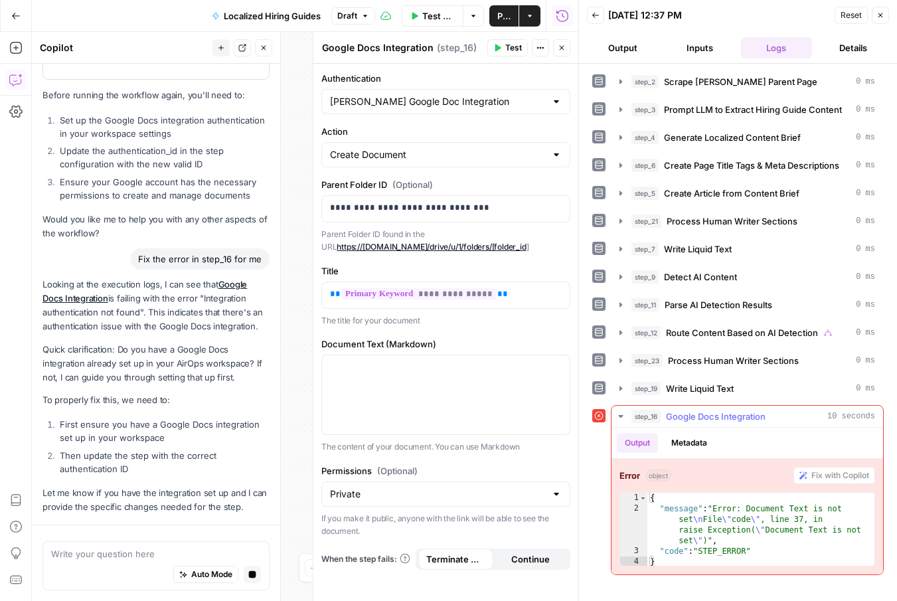
scroll to position [384, 0]
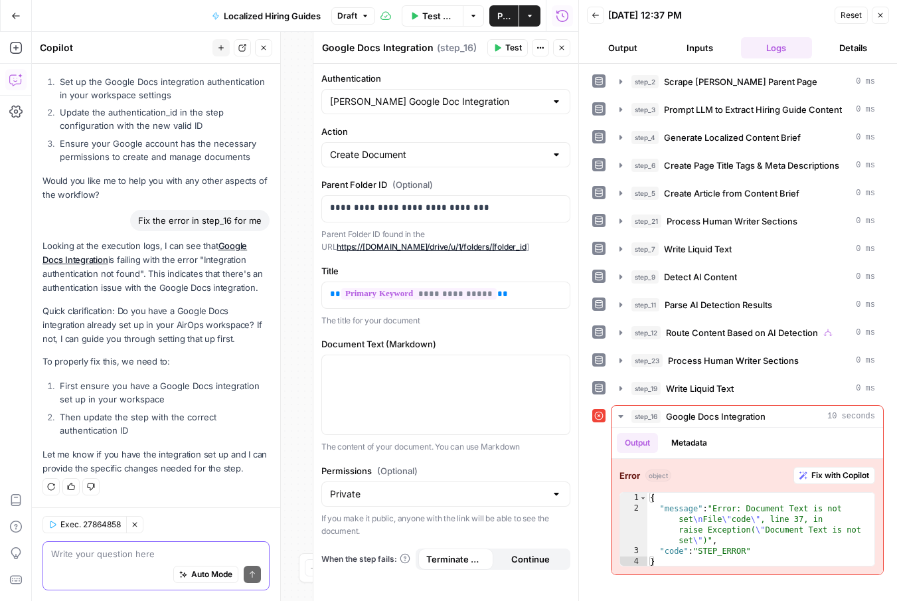
click at [151, 556] on textarea at bounding box center [156, 553] width 210 height 13
type textarea "i do"
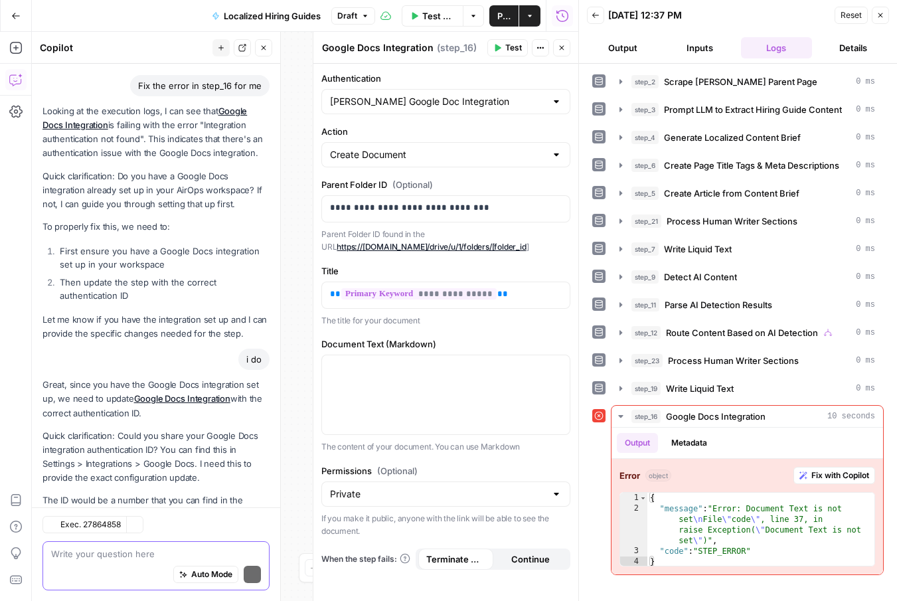
scroll to position [578, 0]
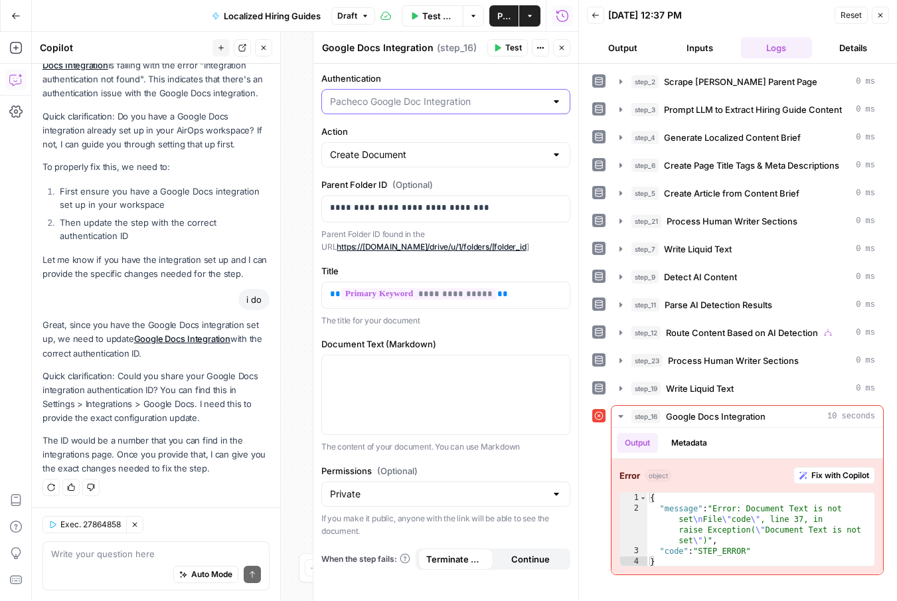
click at [517, 102] on input "Authentication" at bounding box center [438, 101] width 216 height 13
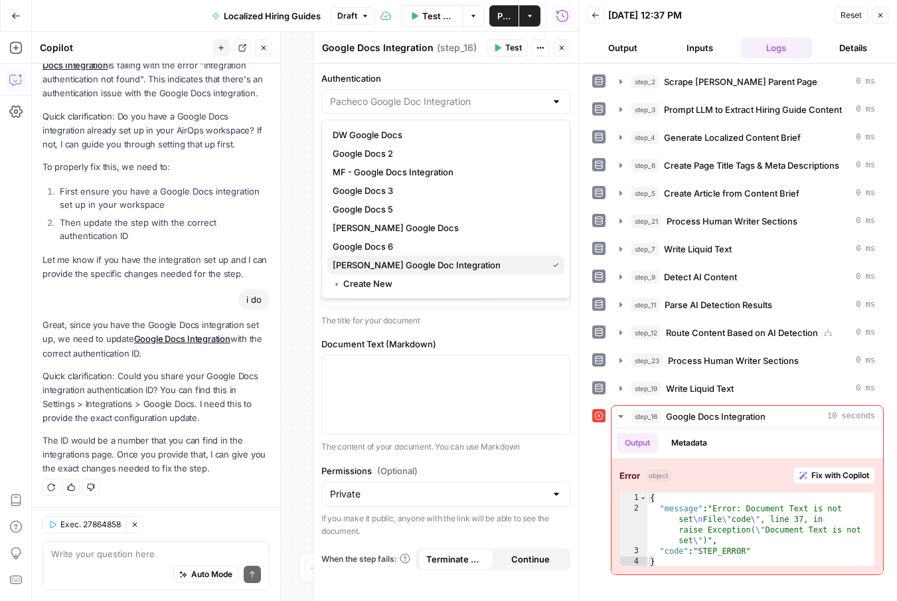
click at [386, 262] on span "Pacheco Google Doc Integration" at bounding box center [437, 264] width 209 height 13
type input "Pacheco Google Doc Integration"
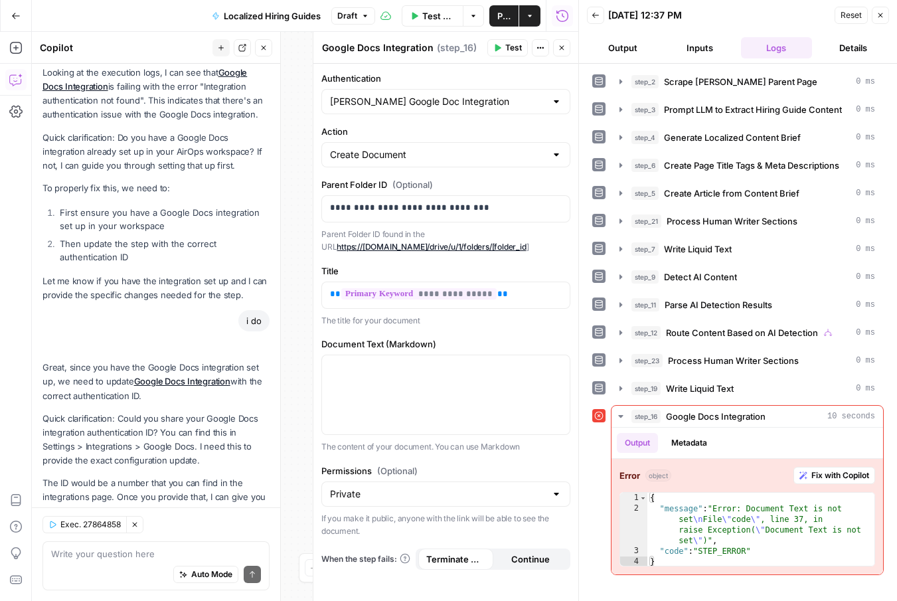
scroll to position [621, 0]
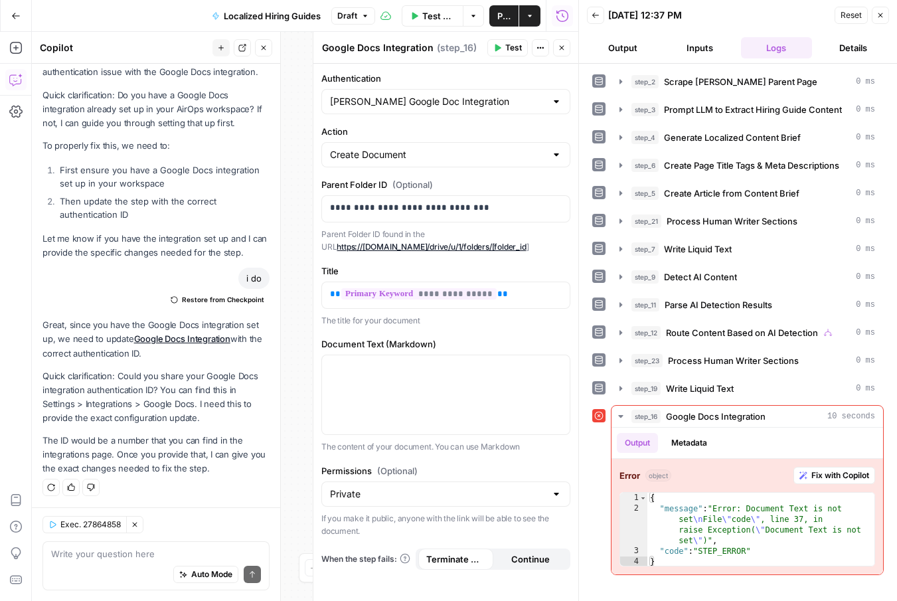
click at [213, 466] on p "The ID would be a number that you can find in the integrations page. Once you p…" at bounding box center [156, 455] width 227 height 42
click at [17, 17] on icon "button" at bounding box center [15, 15] width 9 height 9
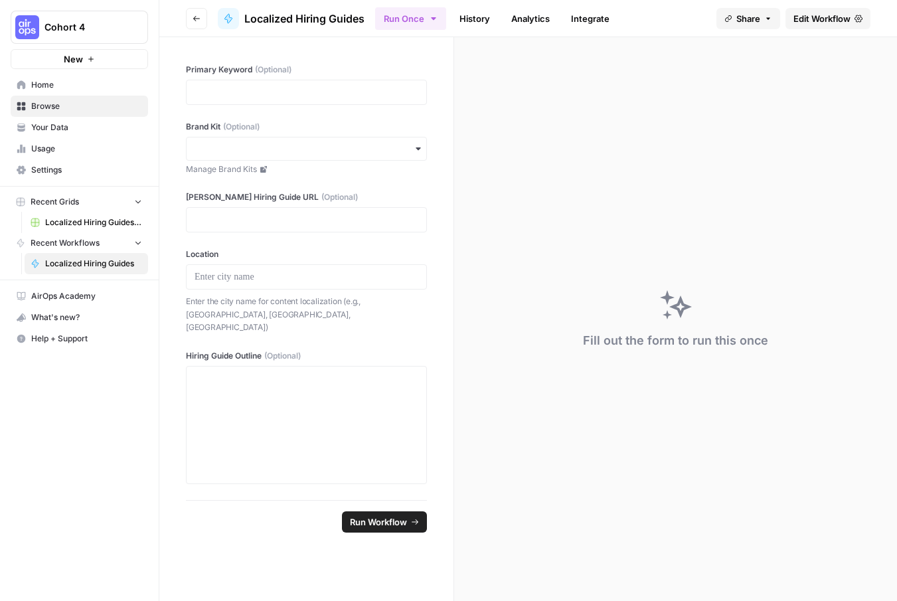
click at [48, 172] on span "Settings" at bounding box center [86, 170] width 111 height 12
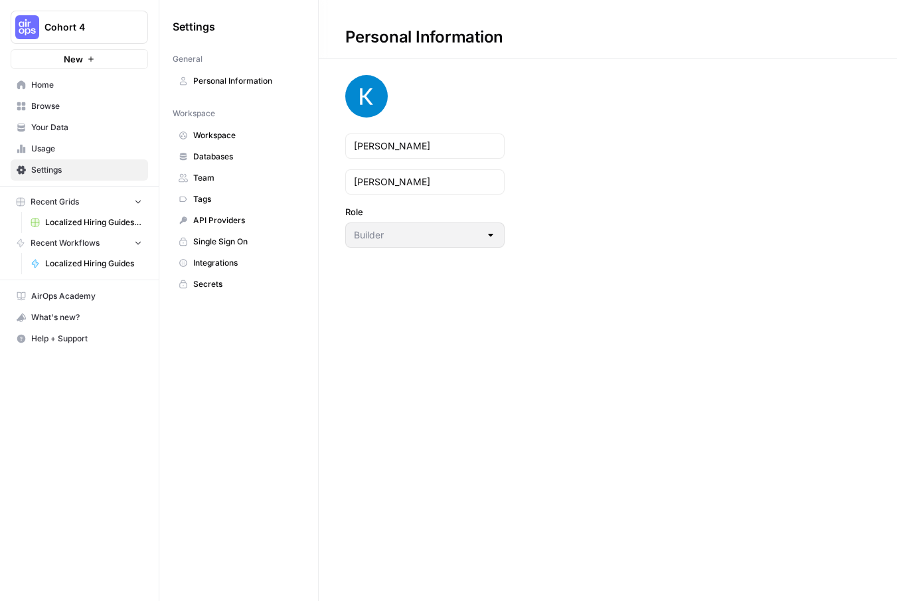
click at [244, 256] on link "Integrations" at bounding box center [239, 262] width 132 height 21
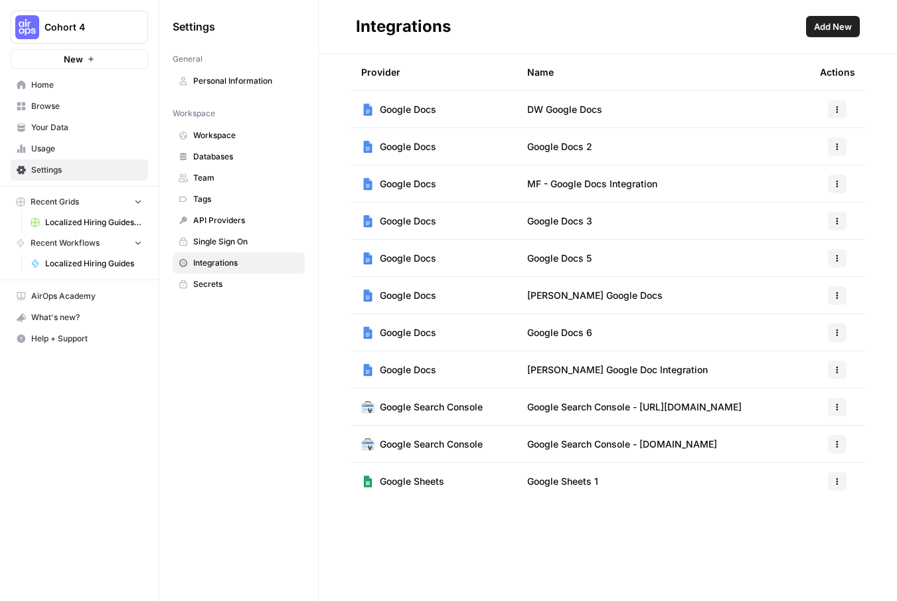
click at [456, 369] on td "Google Docs" at bounding box center [434, 369] width 166 height 37
click at [620, 368] on span "Pacheco Google Doc Integration" at bounding box center [617, 369] width 181 height 13
click at [793, 378] on td "Pacheco Google Doc Integration" at bounding box center [663, 369] width 293 height 37
click at [831, 371] on button "button" at bounding box center [837, 370] width 19 height 19
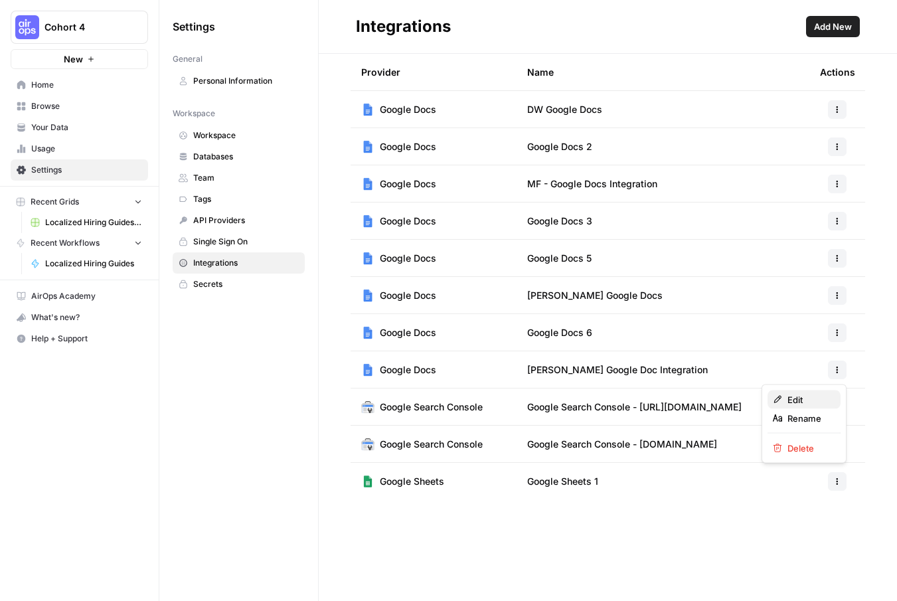
click at [809, 394] on span "Edit" at bounding box center [809, 399] width 43 height 13
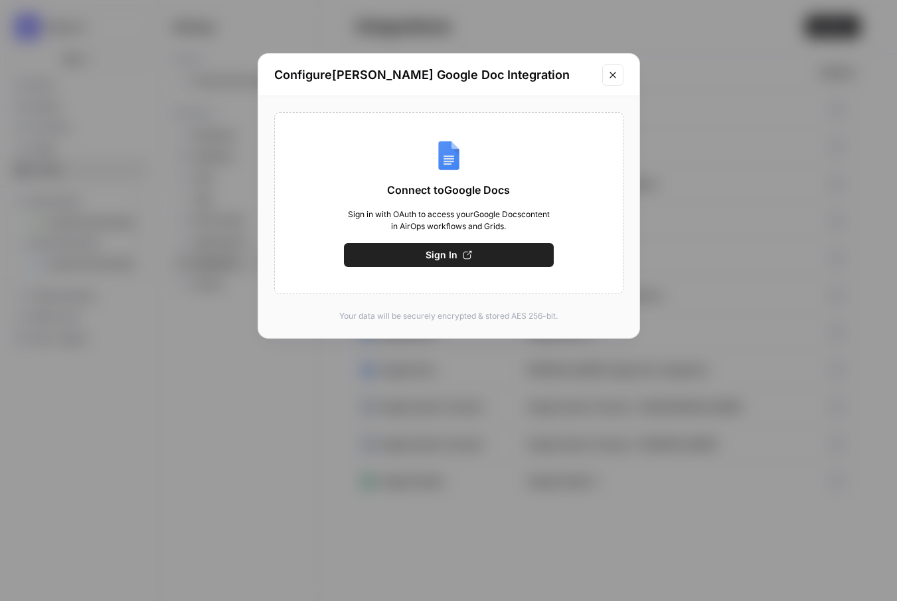
click at [537, 252] on button "Sign In" at bounding box center [449, 255] width 210 height 24
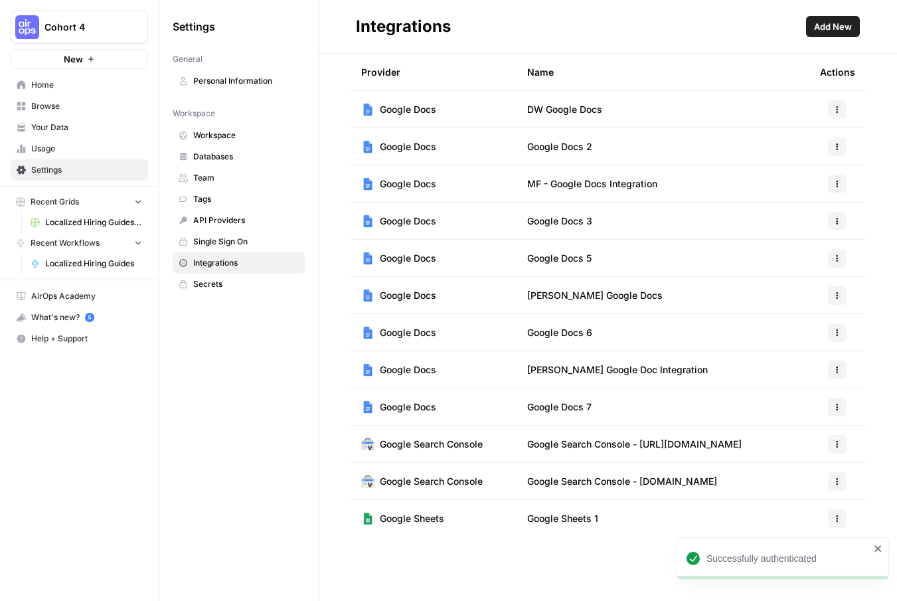
click at [626, 370] on span "[PERSON_NAME] Google Doc Integration" at bounding box center [617, 369] width 181 height 13
click at [689, 380] on td "[PERSON_NAME] Google Doc Integration" at bounding box center [663, 369] width 293 height 37
click at [833, 373] on icon "button" at bounding box center [837, 370] width 8 height 8
click at [651, 373] on span "[PERSON_NAME] Google Doc Integration" at bounding box center [617, 369] width 181 height 13
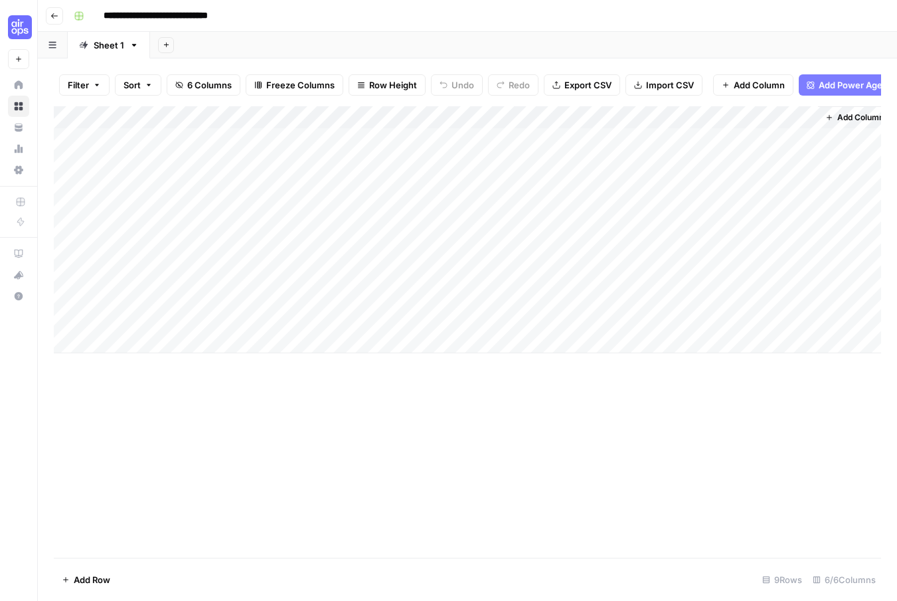
click at [51, 17] on icon "button" at bounding box center [54, 16] width 8 height 8
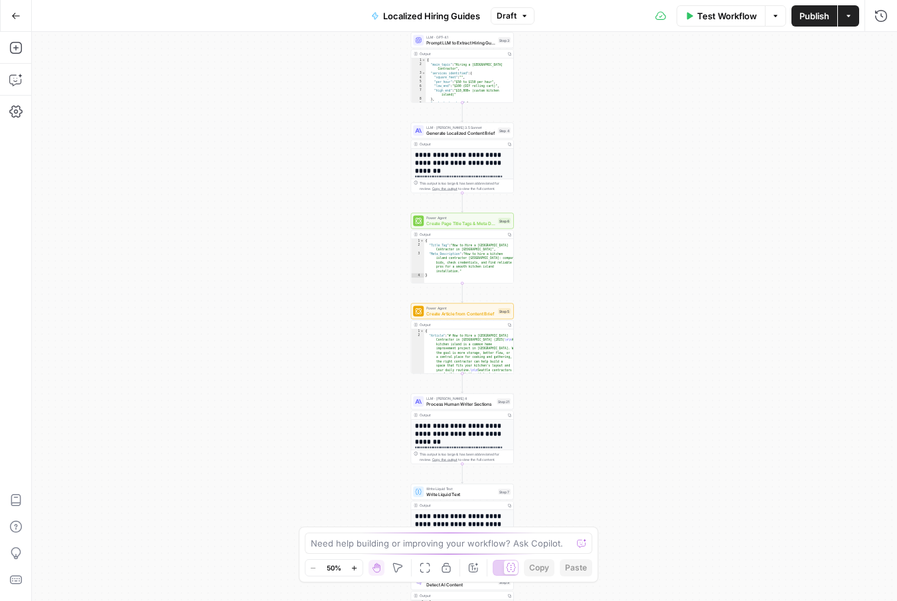
drag, startPoint x: 630, startPoint y: 147, endPoint x: 601, endPoint y: 432, distance: 285.7
click at [600, 431] on div "**********" at bounding box center [464, 316] width 865 height 569
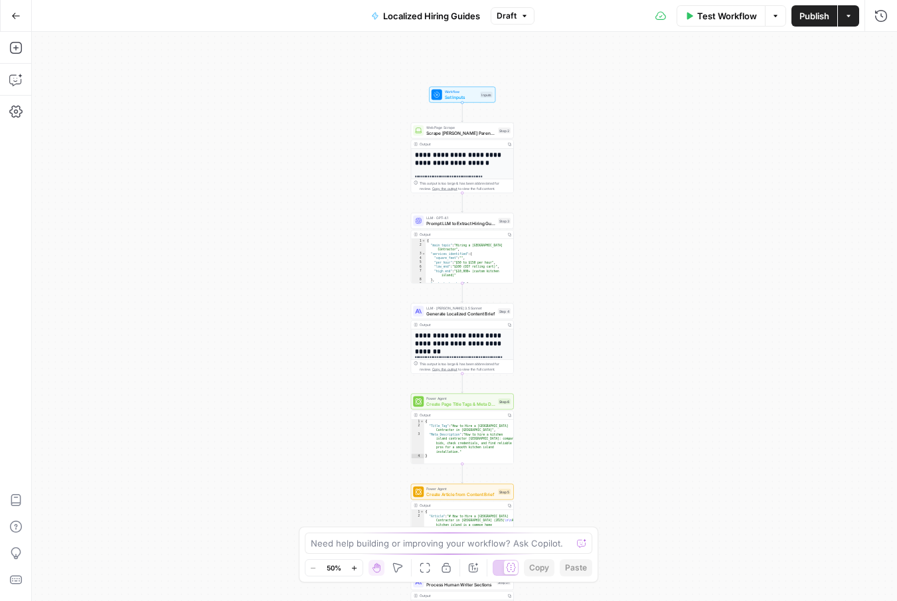
drag, startPoint x: 620, startPoint y: 237, endPoint x: 618, endPoint y: 410, distance: 172.7
click at [618, 410] on div "**********" at bounding box center [464, 316] width 865 height 569
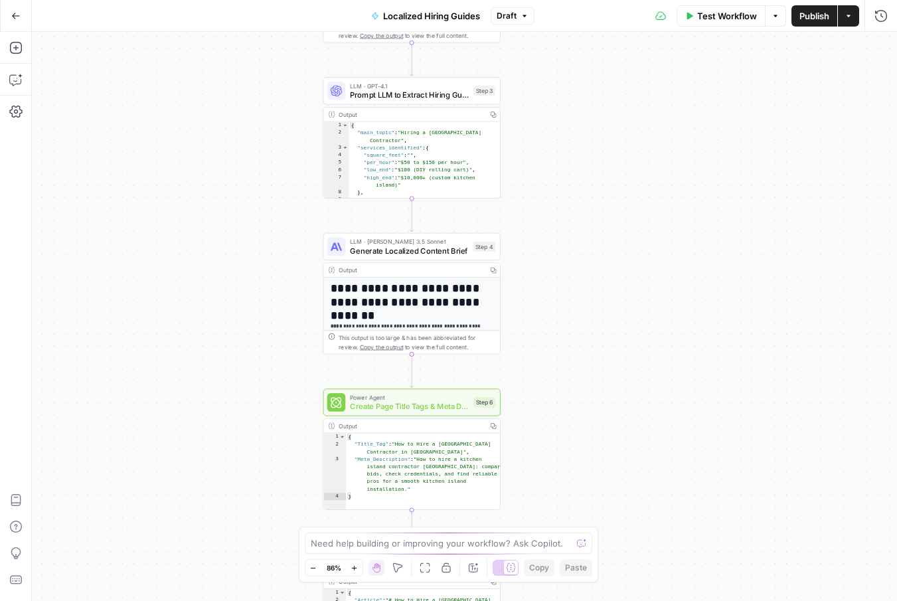
drag, startPoint x: 593, startPoint y: 242, endPoint x: 640, endPoint y: 65, distance: 182.8
click at [640, 65] on div "**********" at bounding box center [464, 316] width 865 height 569
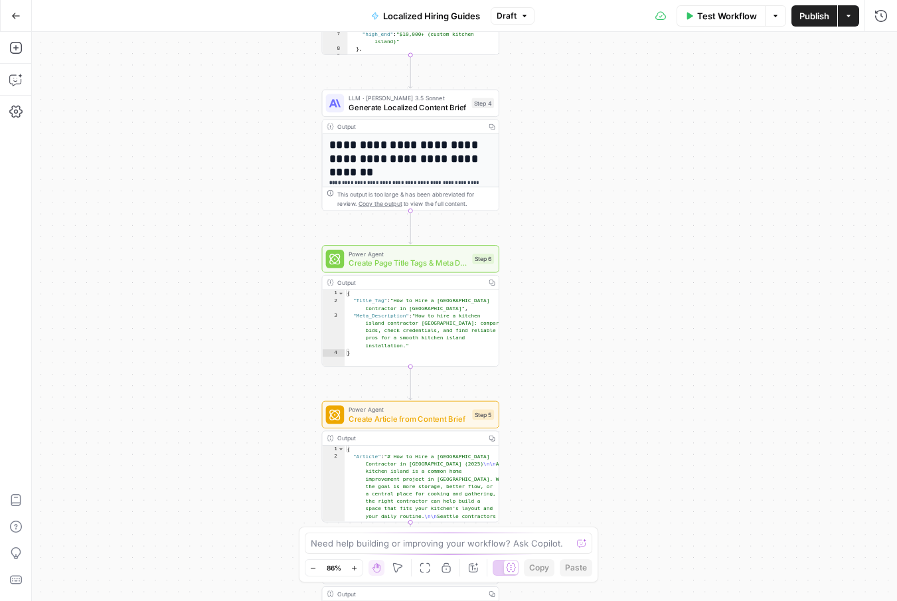
drag, startPoint x: 610, startPoint y: 226, endPoint x: 612, endPoint y: 104, distance: 122.9
click at [612, 104] on div "**********" at bounding box center [464, 316] width 865 height 569
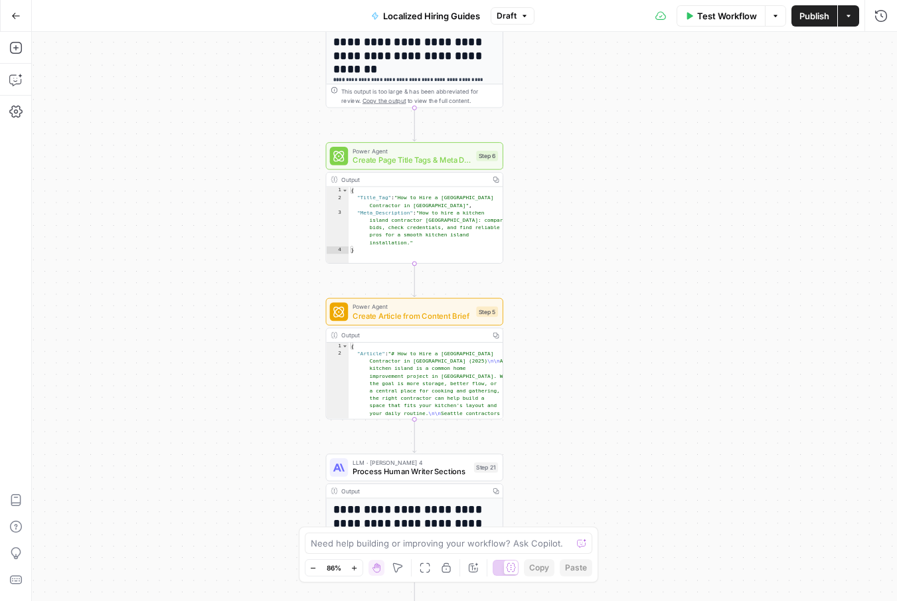
drag, startPoint x: 610, startPoint y: 249, endPoint x: 615, endPoint y: 143, distance: 106.4
click at [615, 143] on div "**********" at bounding box center [464, 316] width 865 height 569
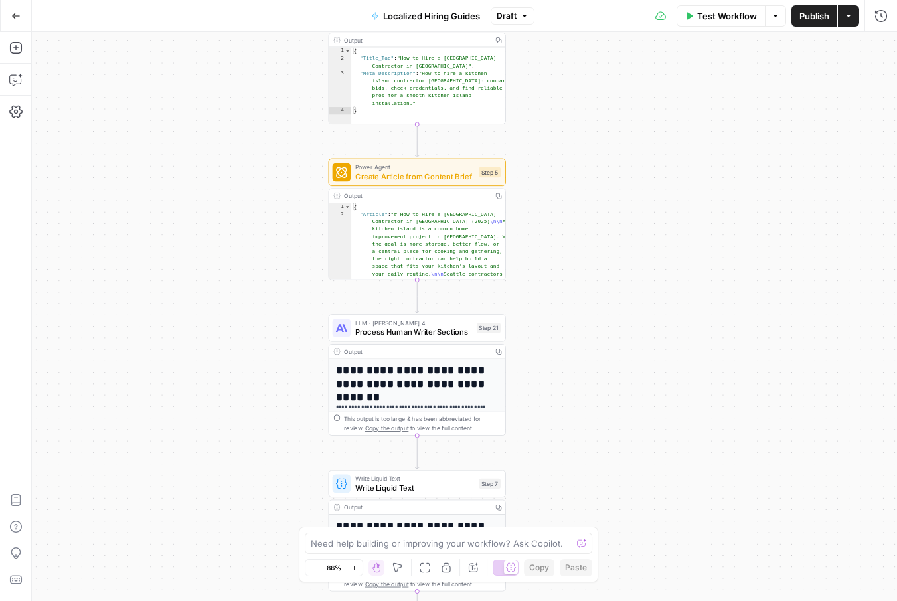
drag, startPoint x: 583, startPoint y: 331, endPoint x: 590, endPoint y: 159, distance: 172.1
click at [590, 159] on div "**********" at bounding box center [464, 316] width 865 height 569
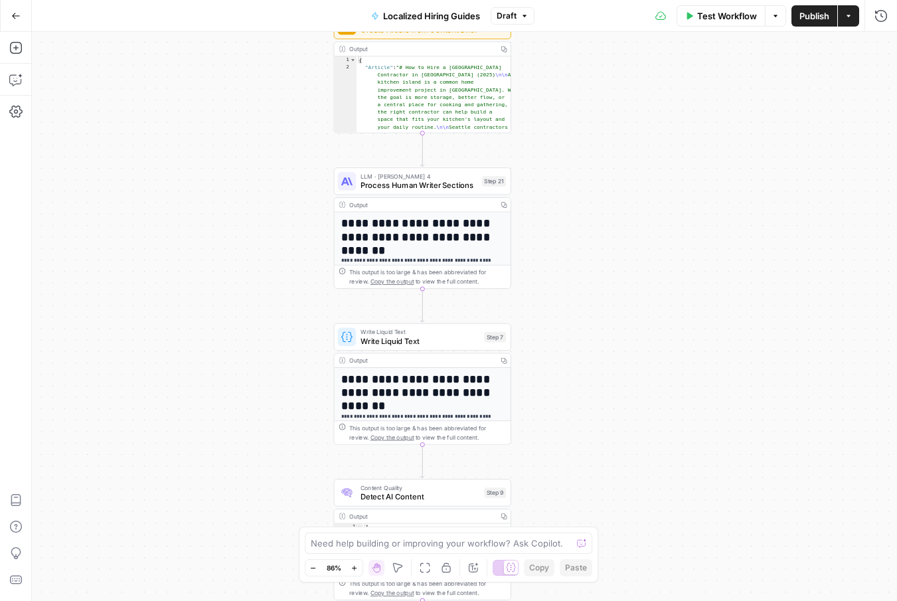
drag, startPoint x: 572, startPoint y: 293, endPoint x: 572, endPoint y: 181, distance: 112.2
click at [572, 181] on div "**********" at bounding box center [464, 316] width 865 height 569
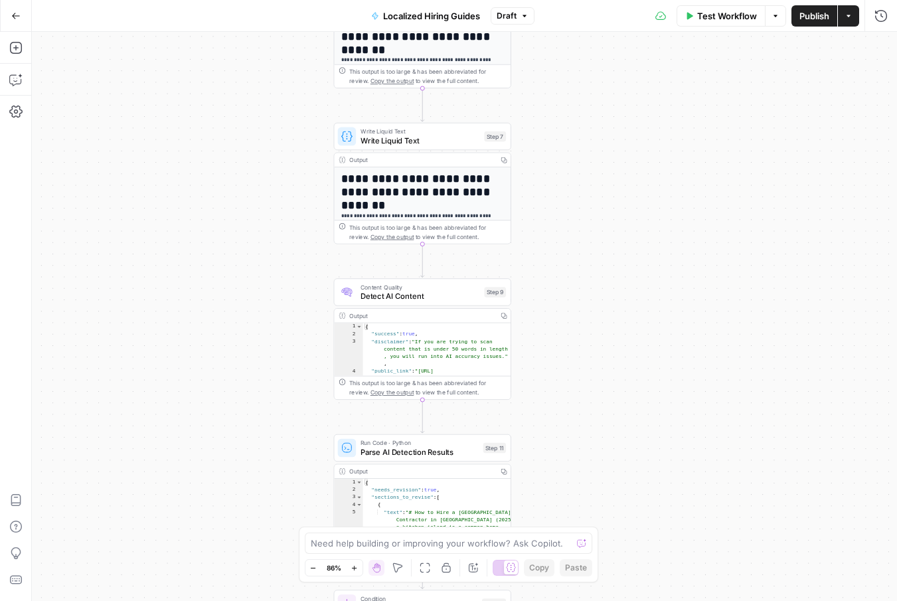
drag, startPoint x: 570, startPoint y: 343, endPoint x: 570, endPoint y: 145, distance: 198.6
click at [570, 145] on div "**********" at bounding box center [464, 316] width 865 height 569
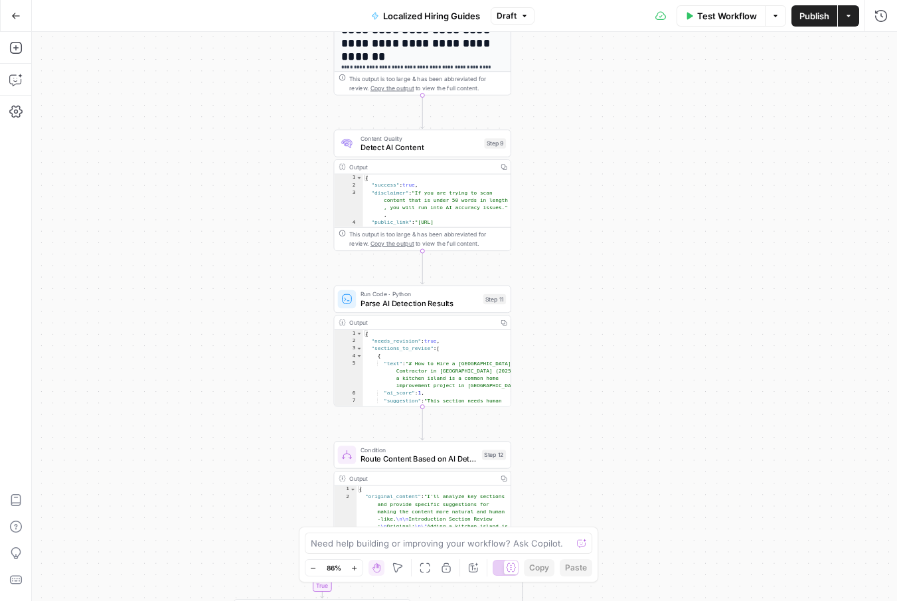
drag, startPoint x: 571, startPoint y: 309, endPoint x: 571, endPoint y: 161, distance: 148.1
click at [571, 161] on div "**********" at bounding box center [464, 316] width 865 height 569
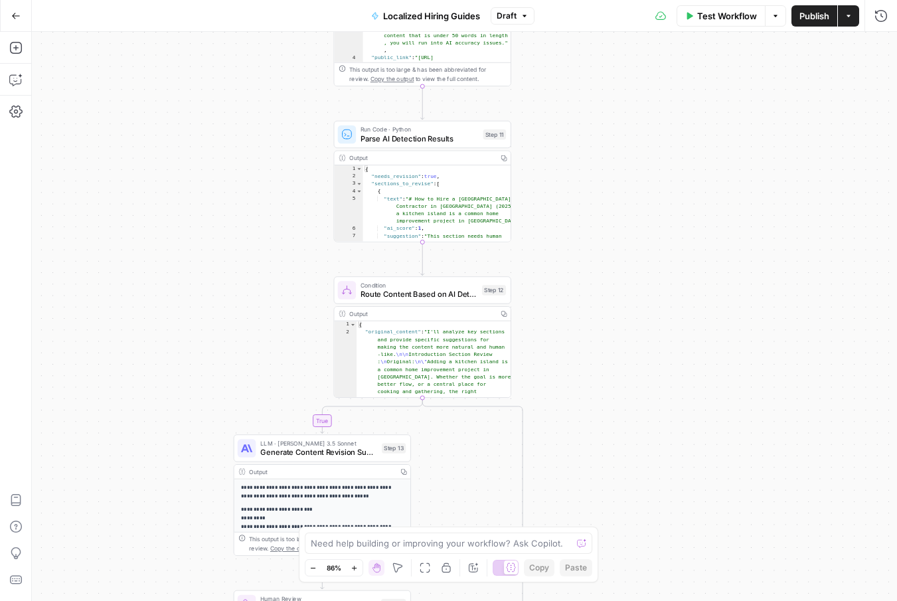
drag, startPoint x: 574, startPoint y: 329, endPoint x: 574, endPoint y: 157, distance: 172.7
click at [574, 157] on div "**********" at bounding box center [464, 316] width 865 height 569
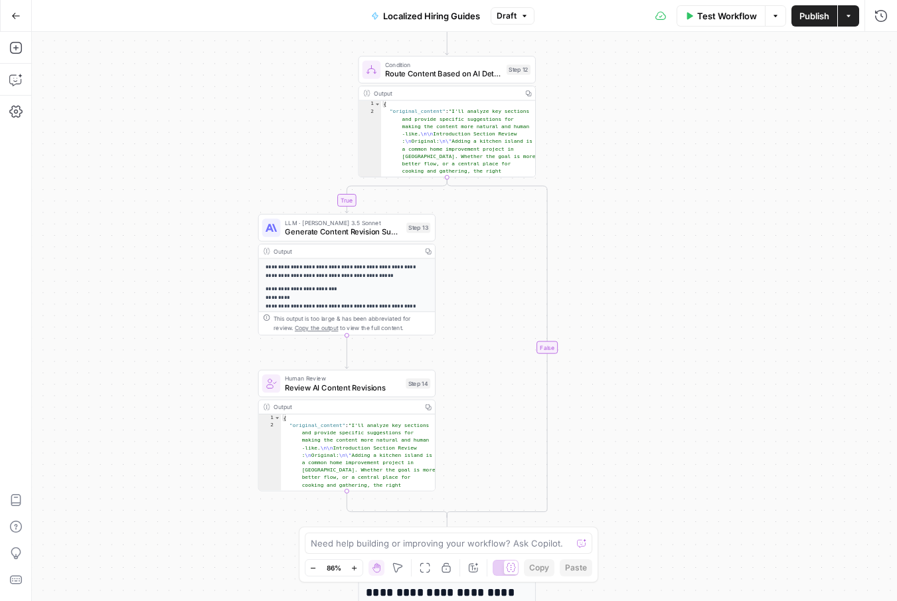
drag, startPoint x: 578, startPoint y: 298, endPoint x: 602, endPoint y: 81, distance: 218.5
click at [603, 81] on div "**********" at bounding box center [464, 316] width 865 height 569
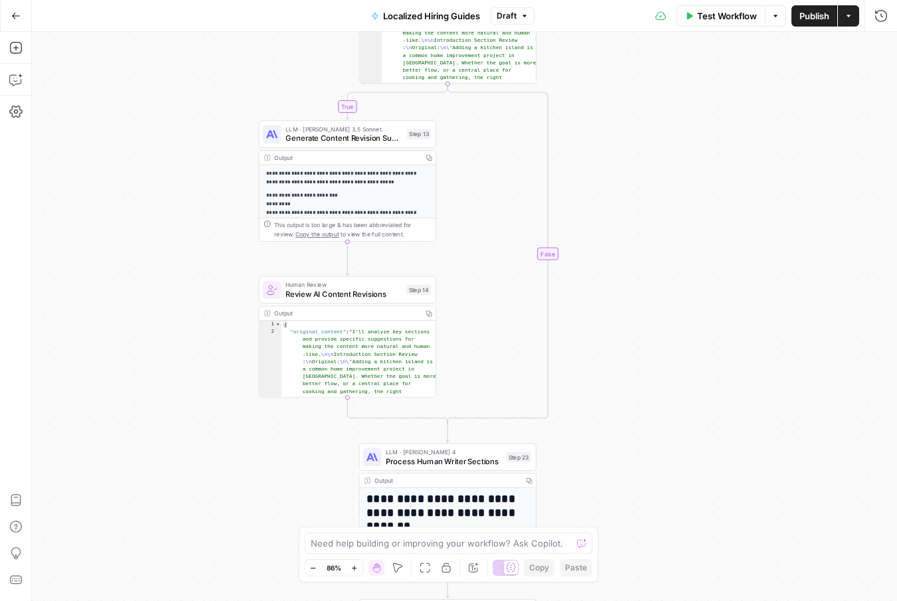
drag, startPoint x: 628, startPoint y: 359, endPoint x: 628, endPoint y: 165, distance: 193.2
click at [628, 165] on div "**********" at bounding box center [464, 316] width 865 height 569
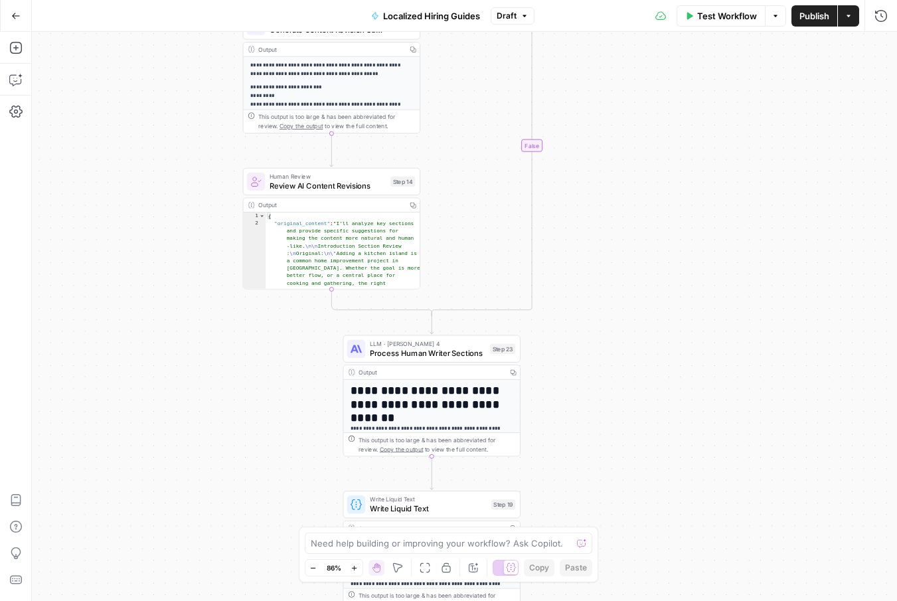
drag, startPoint x: 637, startPoint y: 347, endPoint x: 620, endPoint y: 361, distance: 22.2
click at [620, 361] on div "**********" at bounding box center [464, 316] width 865 height 569
